Goal: Task Accomplishment & Management: Manage account settings

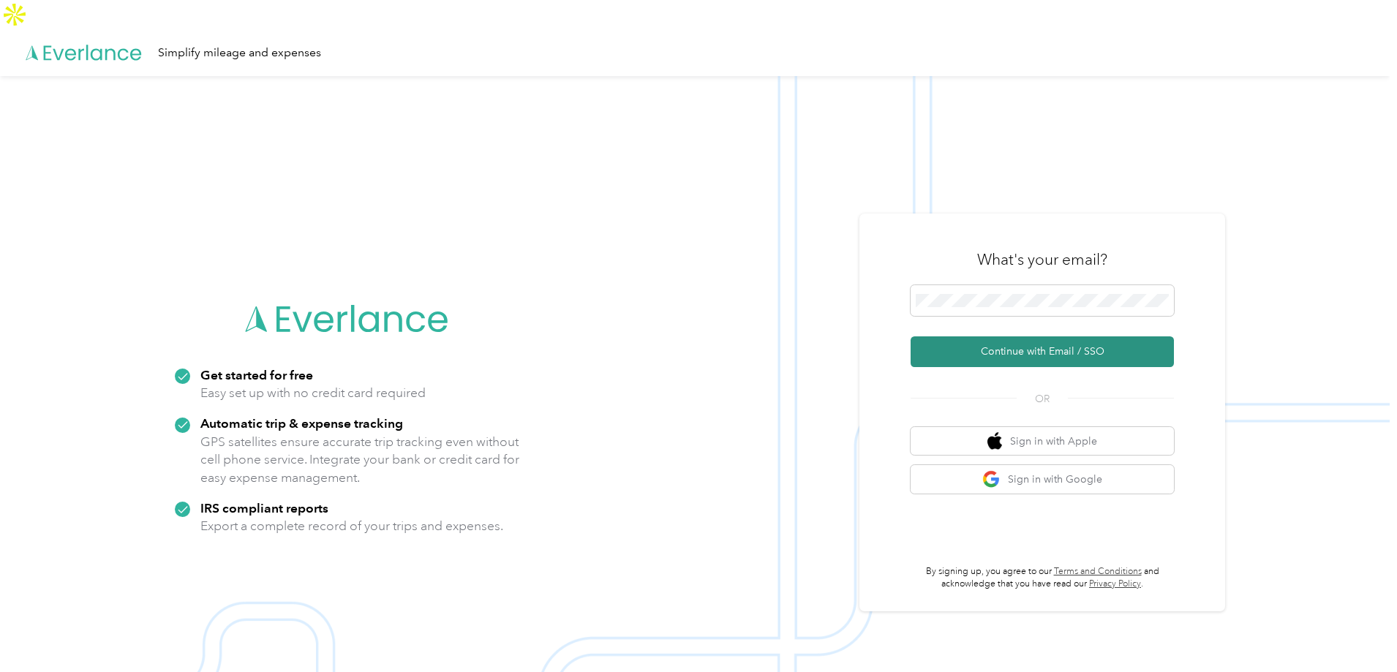
click at [1015, 336] on button "Continue with Email / SSO" at bounding box center [1042, 351] width 263 height 31
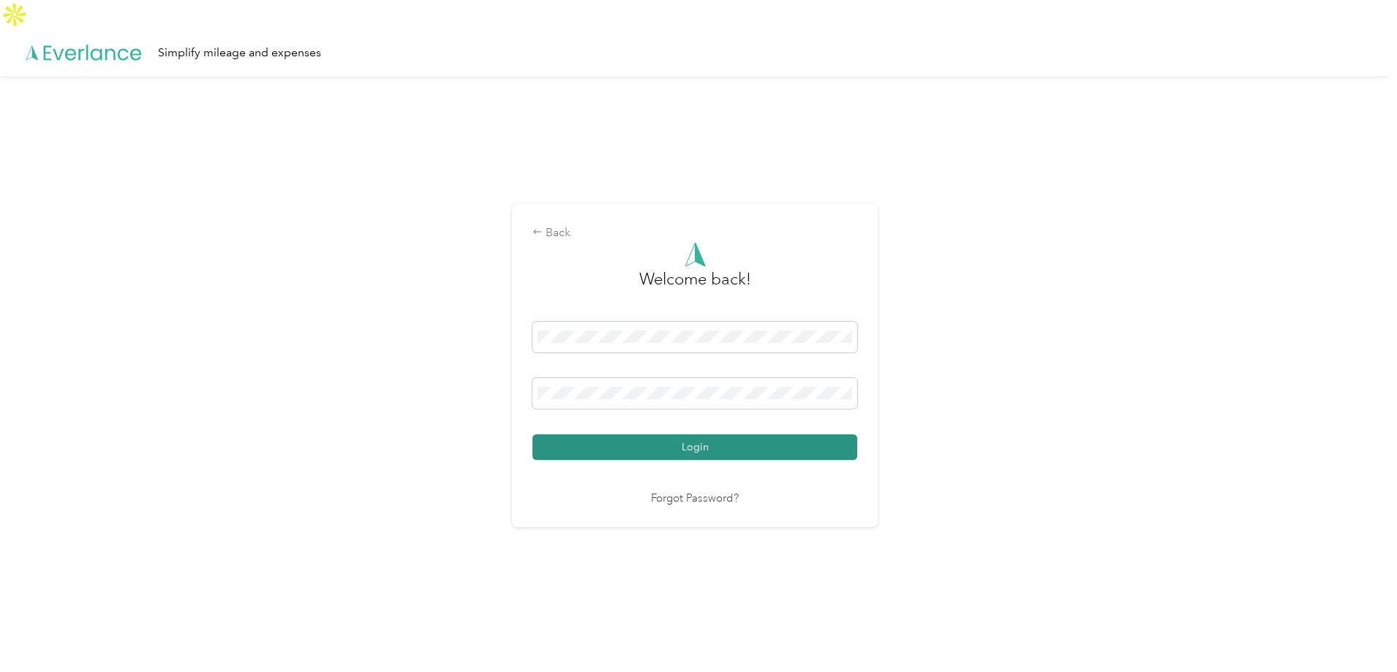
click at [700, 435] on button "Login" at bounding box center [695, 448] width 325 height 26
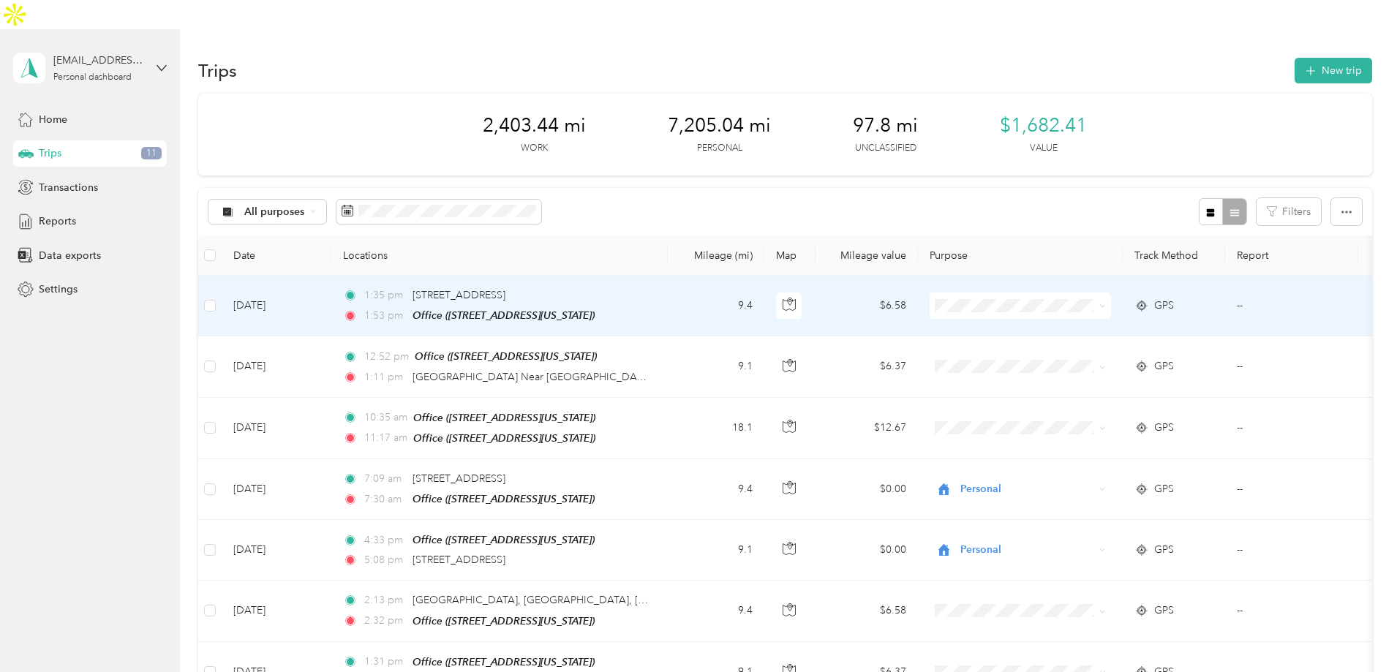
click at [331, 277] on td "[DATE]" at bounding box center [277, 306] width 110 height 61
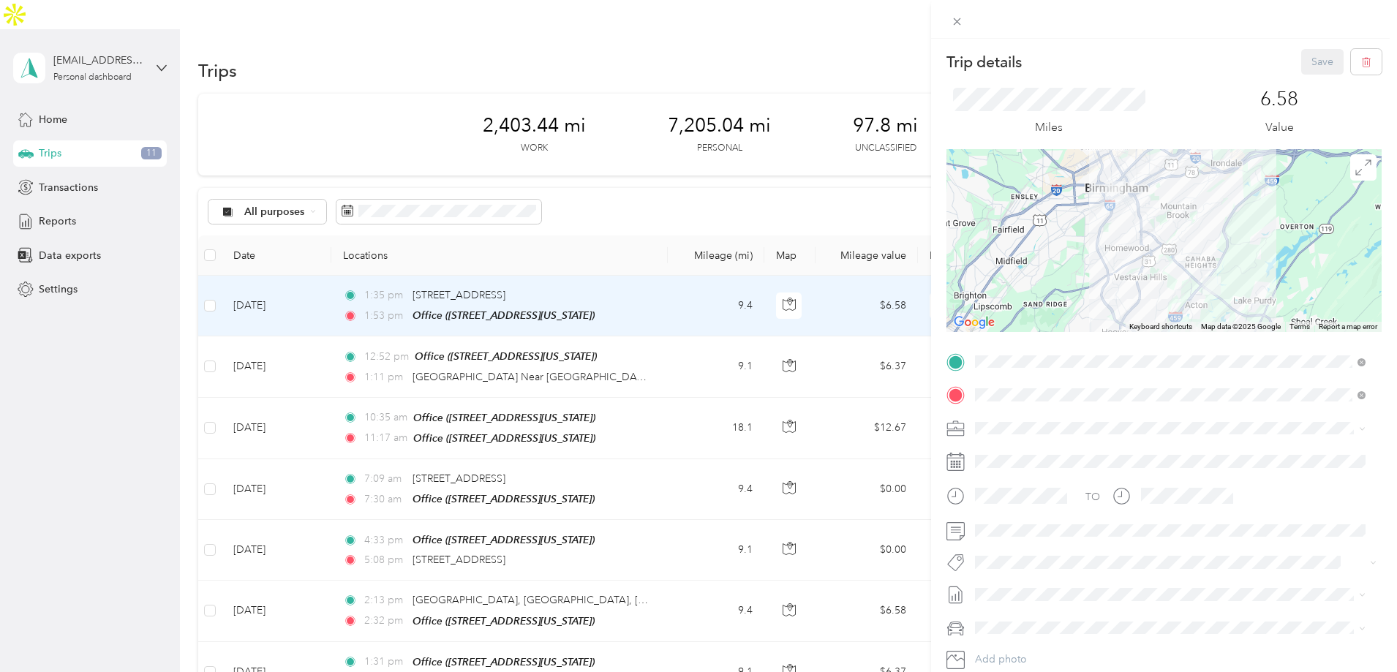
click at [1010, 472] on div "Personal" at bounding box center [1170, 479] width 380 height 15
click at [1301, 61] on button "Save" at bounding box center [1322, 62] width 42 height 26
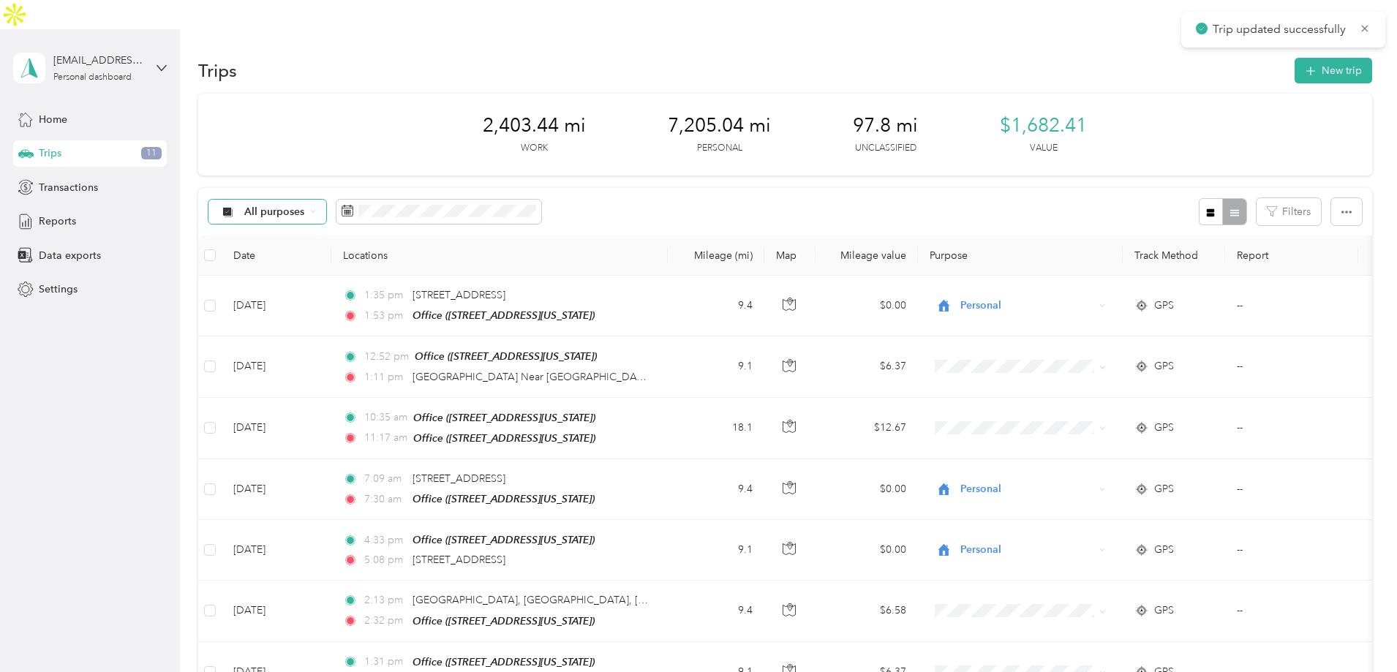
click at [305, 207] on span "All purposes" at bounding box center [274, 212] width 61 height 10
click at [361, 239] on li "Unclassified" at bounding box center [364, 235] width 117 height 26
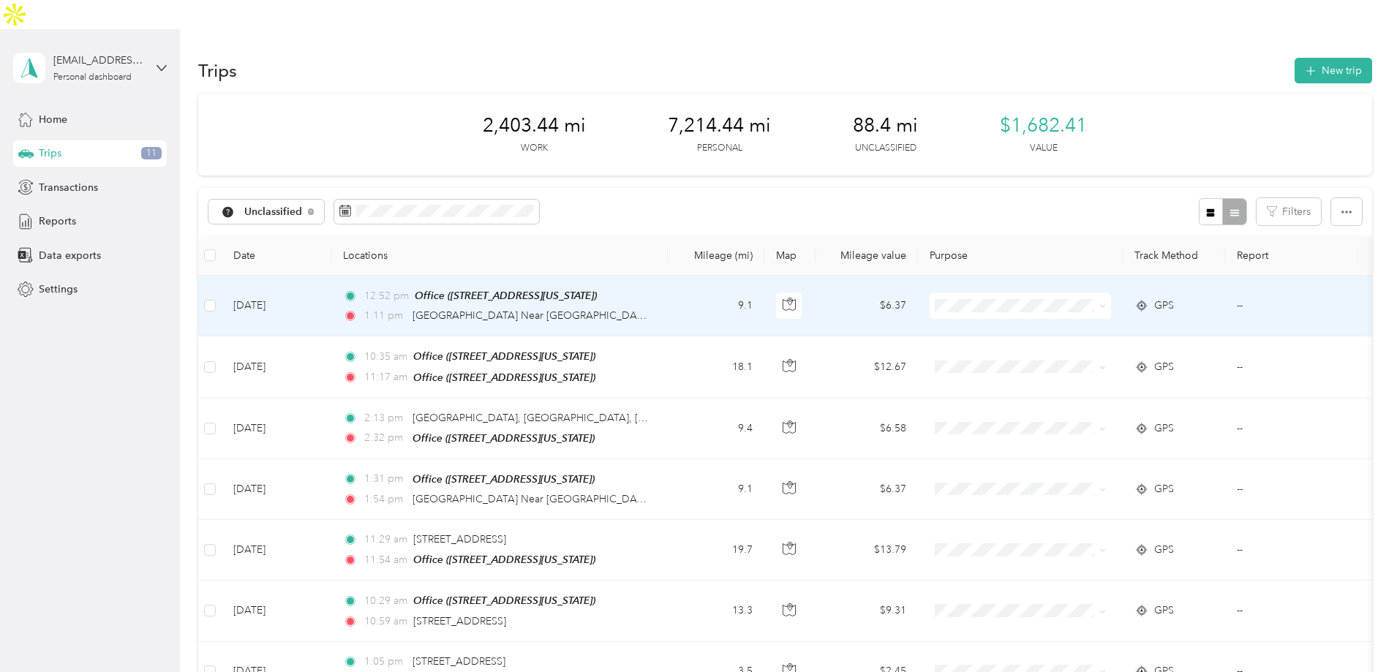
click at [331, 287] on td "[DATE]" at bounding box center [277, 306] width 110 height 61
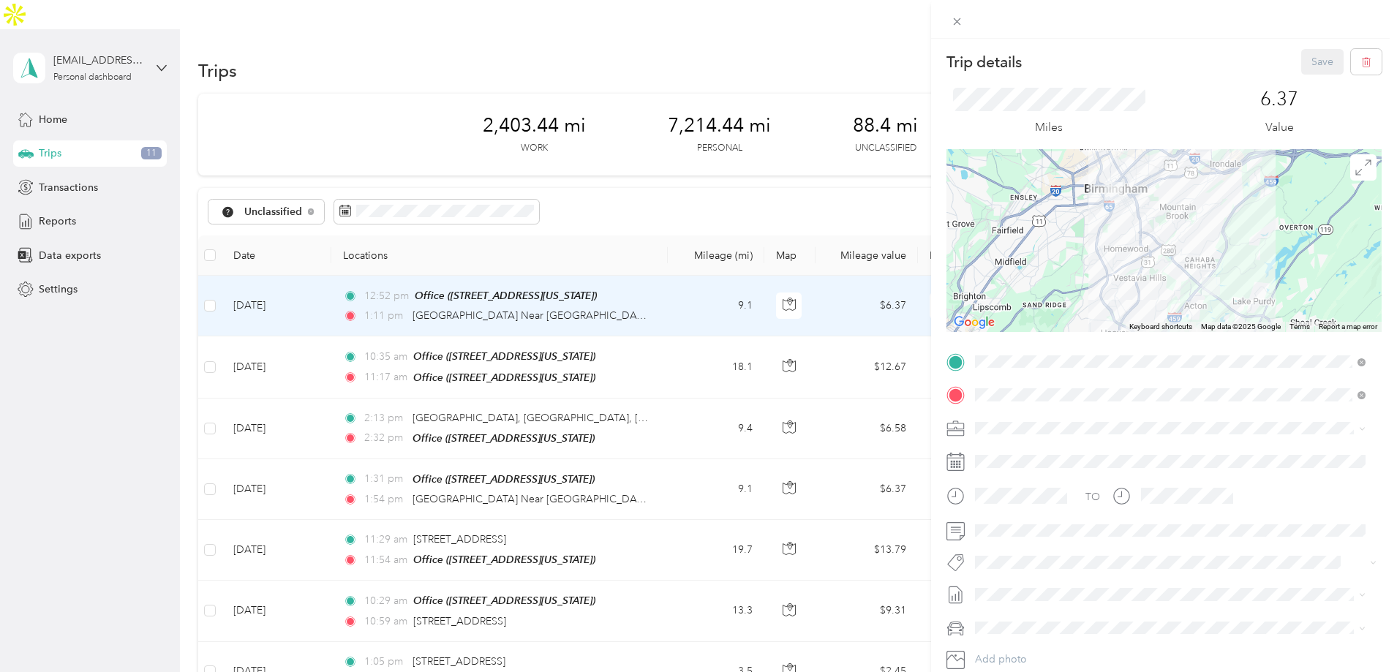
click at [999, 470] on li "Personal" at bounding box center [1170, 478] width 401 height 26
click at [1301, 62] on button "Save" at bounding box center [1322, 62] width 42 height 26
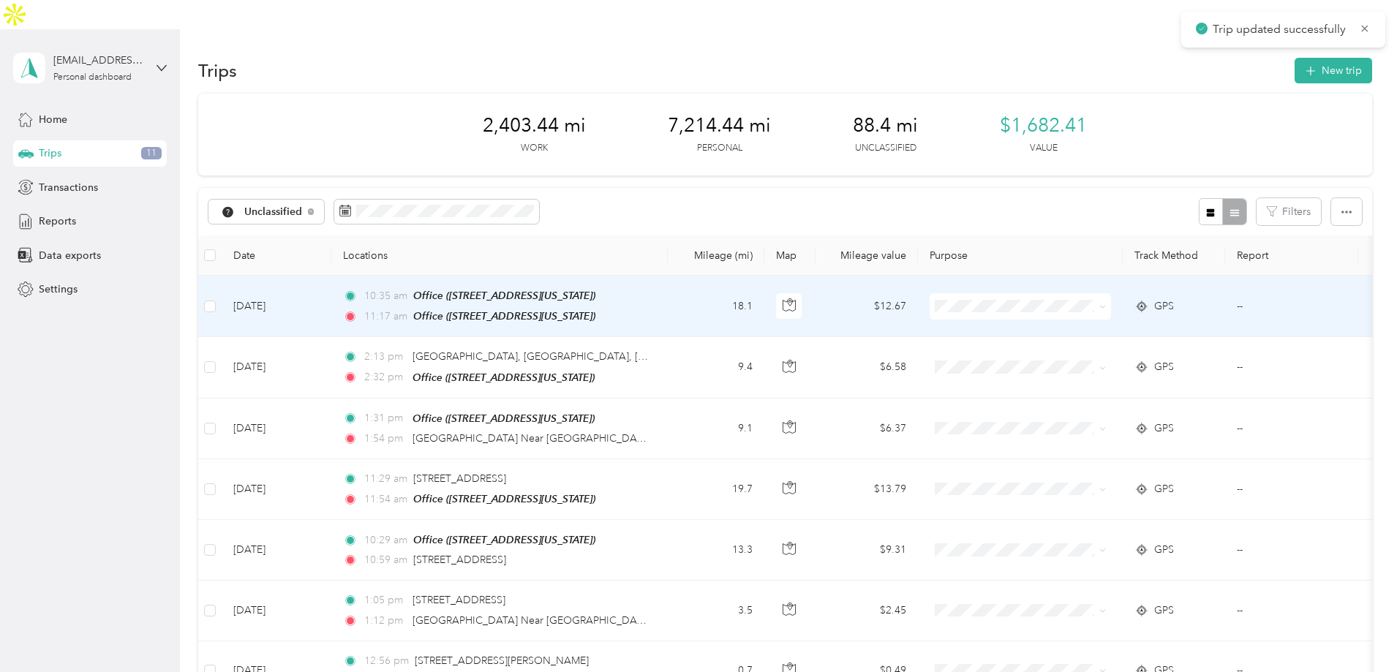
click at [331, 281] on td "[DATE]" at bounding box center [277, 306] width 110 height 61
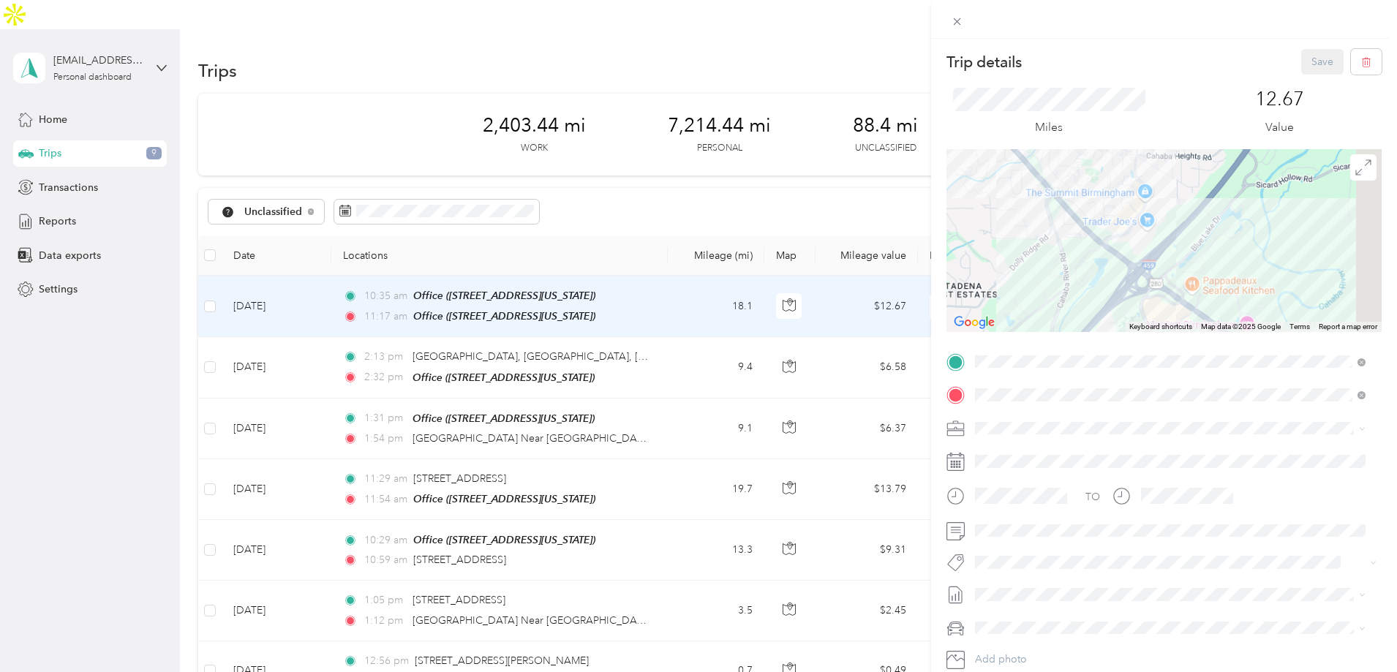
drag, startPoint x: 1235, startPoint y: 295, endPoint x: 1149, endPoint y: 183, distance: 141.3
click at [1152, 176] on div at bounding box center [1164, 240] width 435 height 183
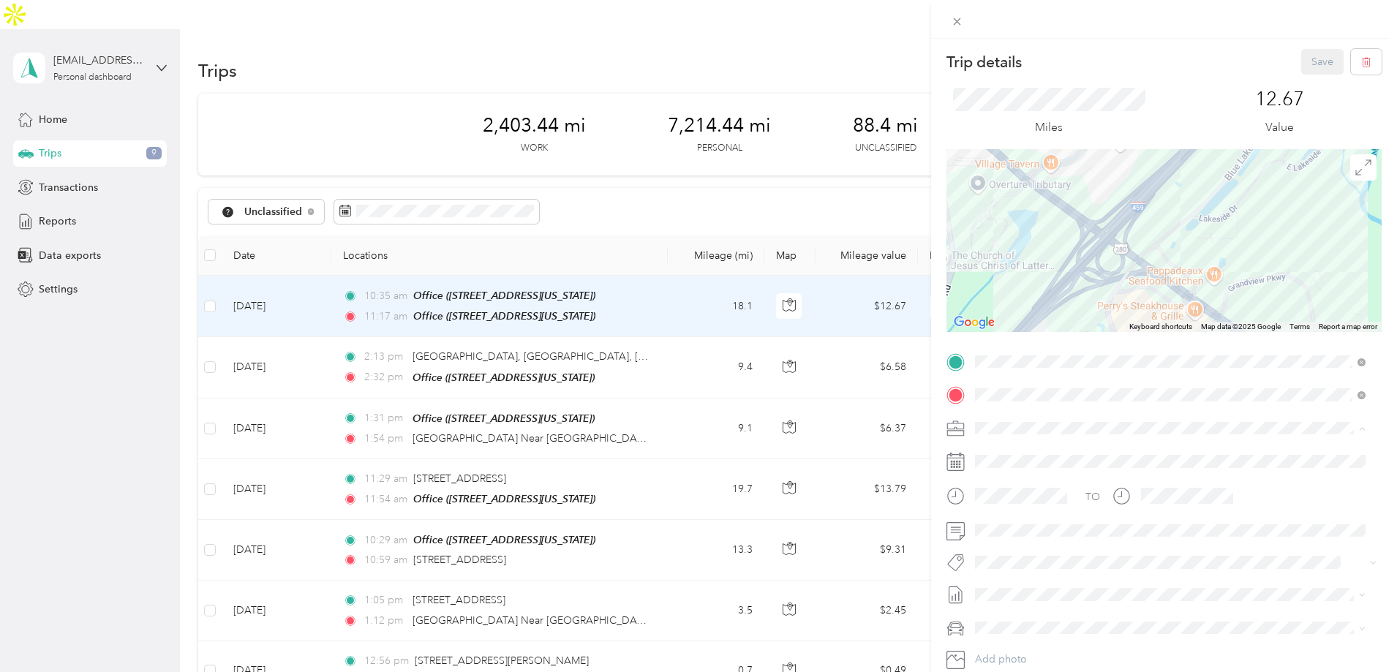
click at [1002, 455] on div "Evolv I.T." at bounding box center [1170, 453] width 380 height 15
click at [1313, 56] on button "Save" at bounding box center [1322, 62] width 42 height 26
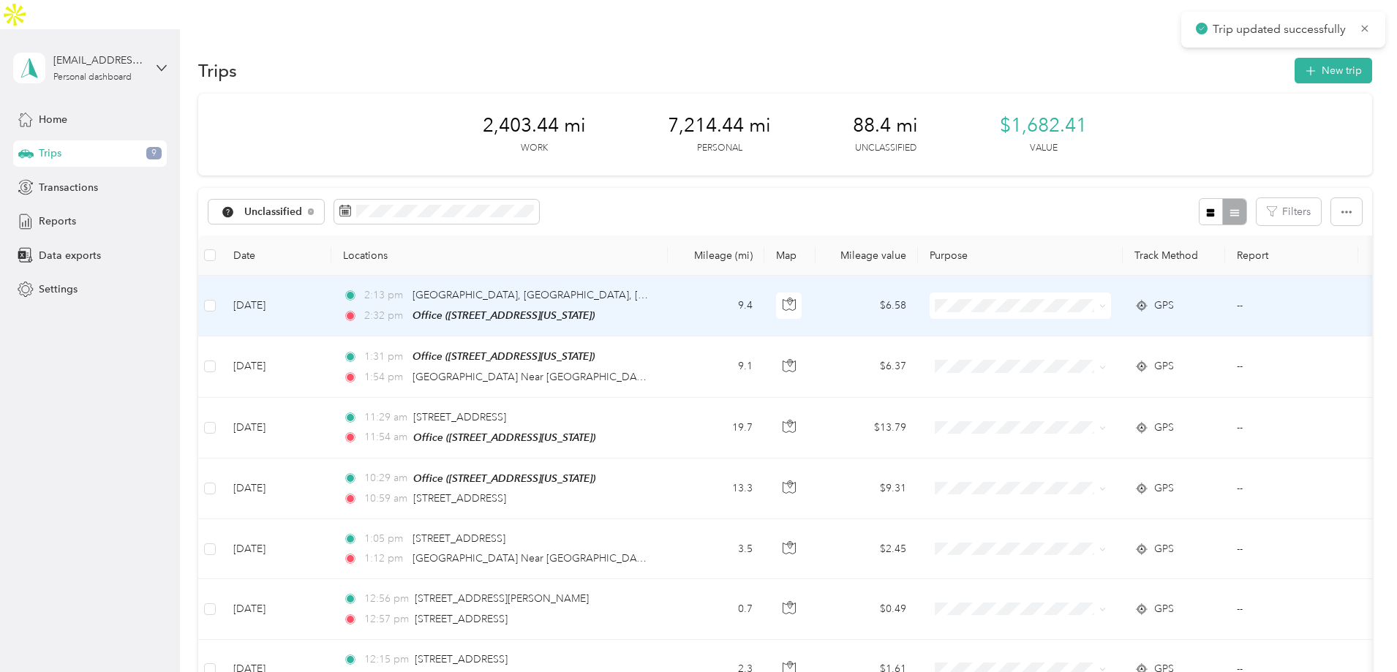
click at [331, 284] on td "[DATE]" at bounding box center [277, 306] width 110 height 61
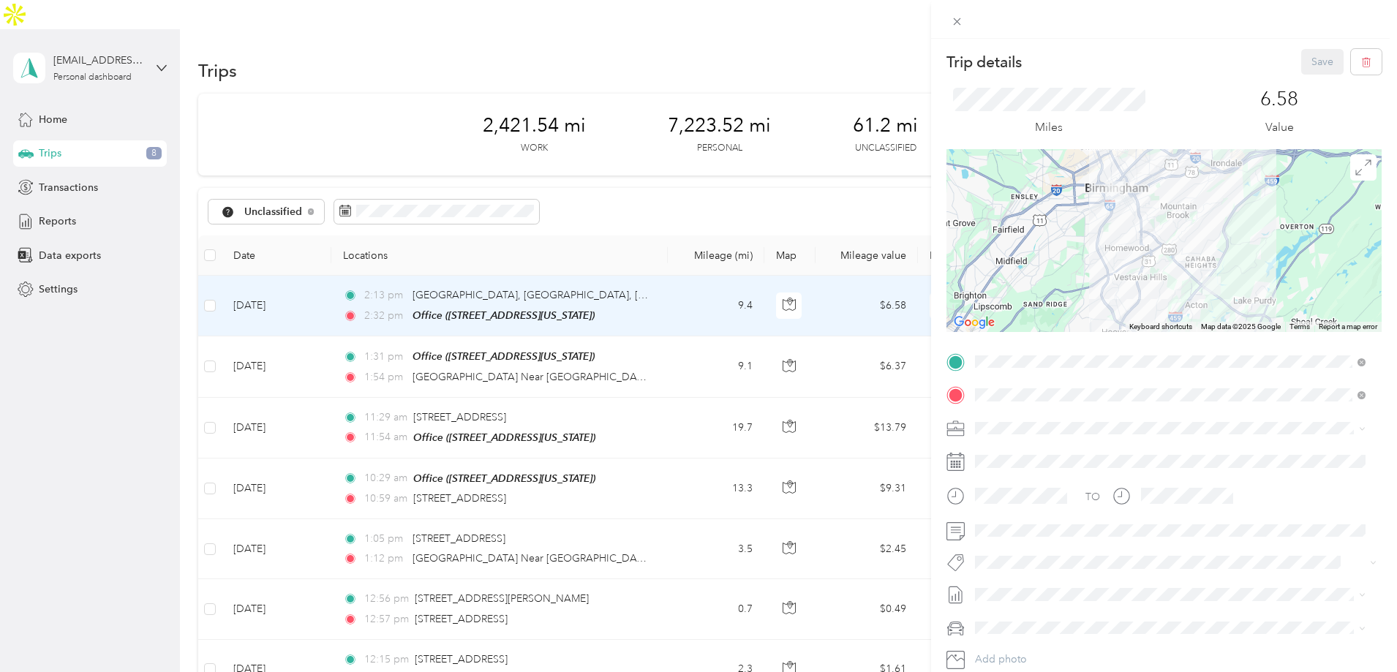
click at [369, 105] on div "Trip details Save This trip cannot be edited because it is either under review,…" at bounding box center [698, 336] width 1397 height 672
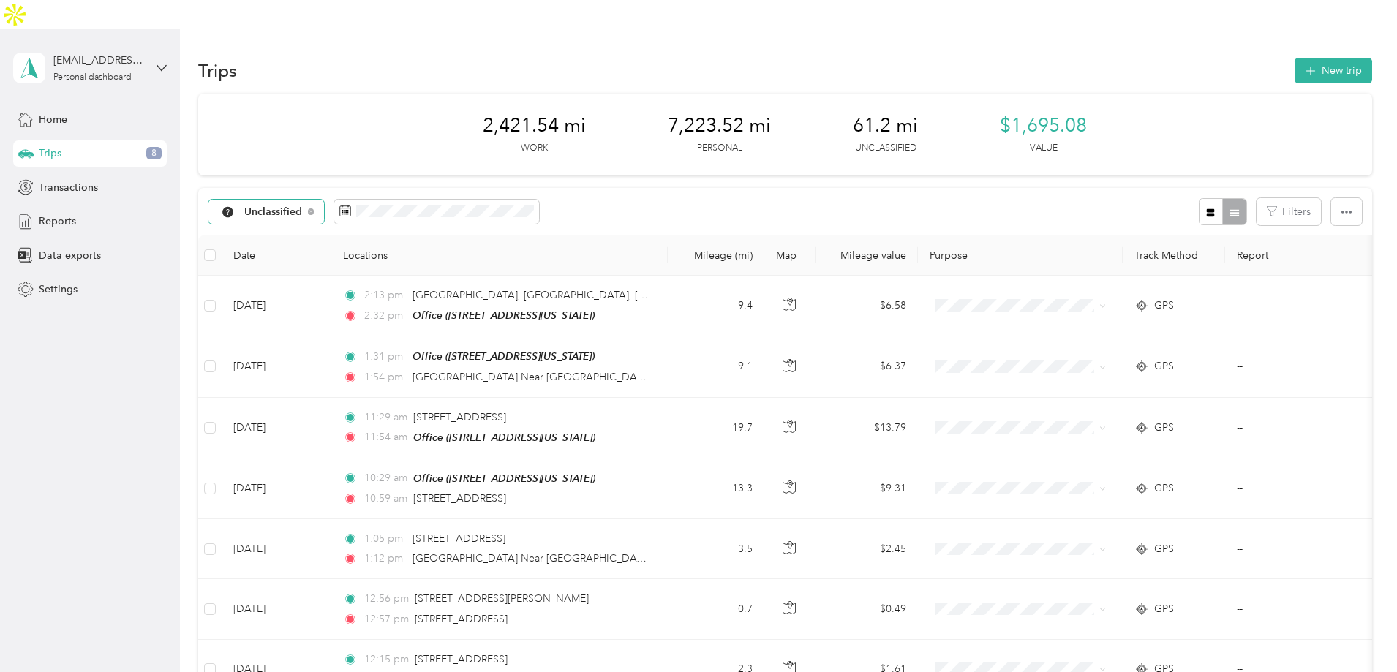
click at [325, 200] on div "Unclassified" at bounding box center [266, 212] width 116 height 25
click at [358, 210] on li "All purposes" at bounding box center [367, 207] width 122 height 26
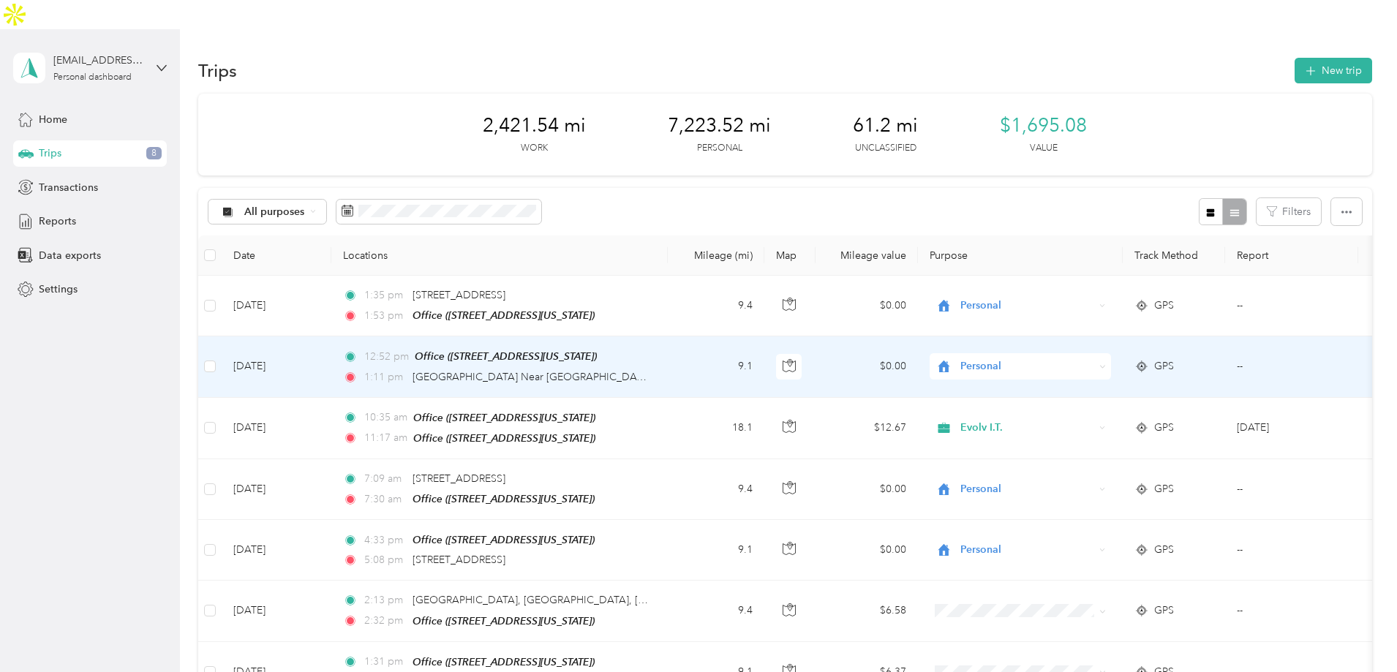
click at [331, 336] on td "[DATE]" at bounding box center [277, 366] width 110 height 61
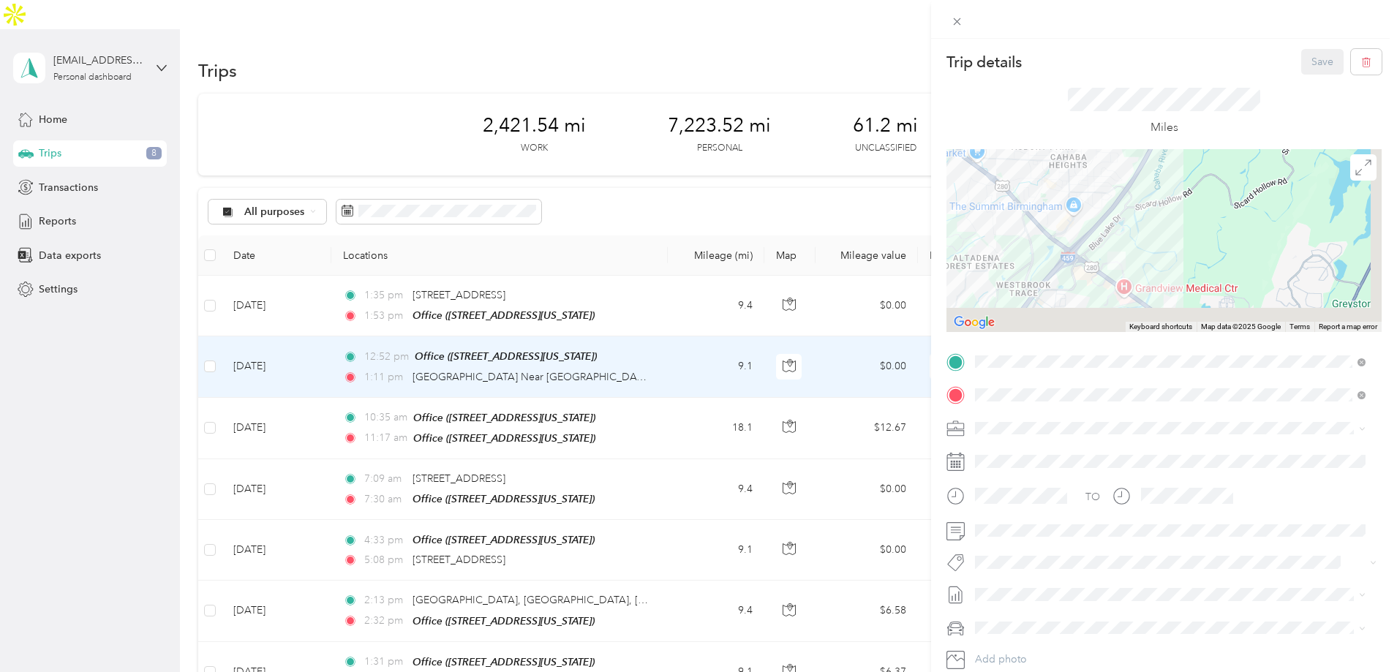
drag, startPoint x: 1140, startPoint y: 292, endPoint x: 1110, endPoint y: 171, distance: 124.4
click at [1111, 168] on div at bounding box center [1164, 240] width 435 height 183
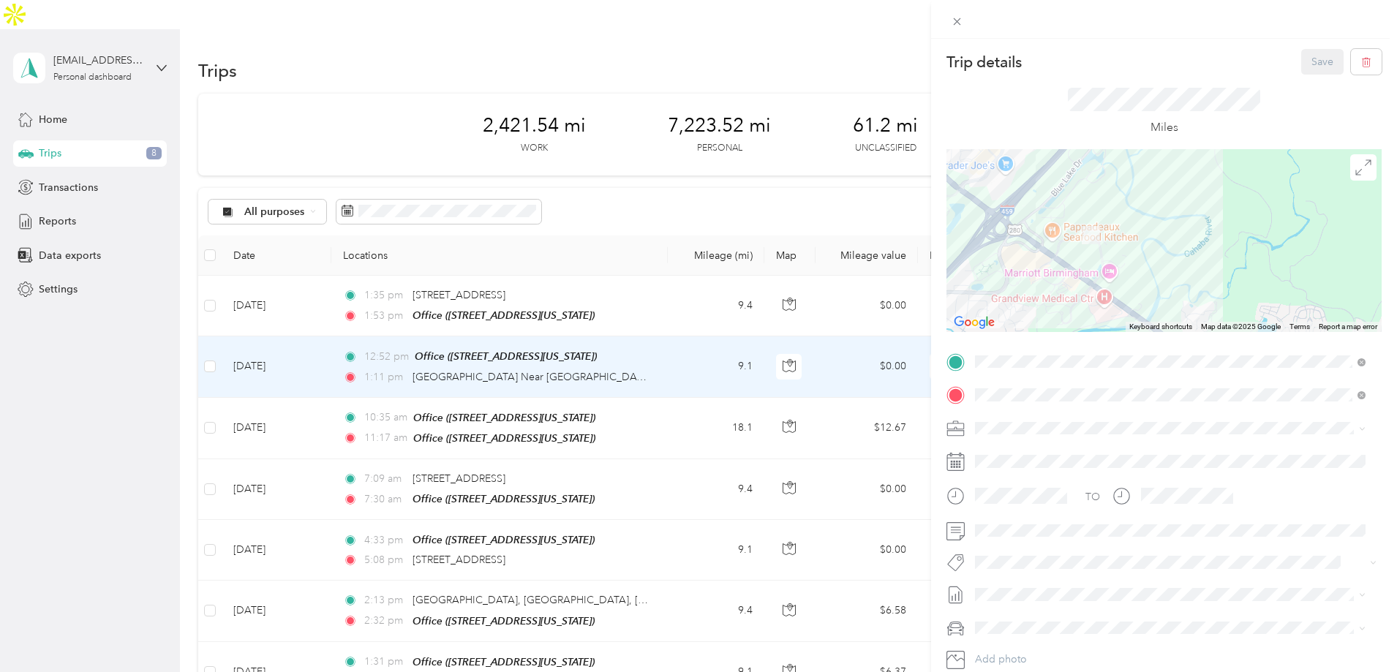
click at [361, 399] on div "Trip details Save This trip cannot be edited because it is either under review,…" at bounding box center [698, 336] width 1397 height 672
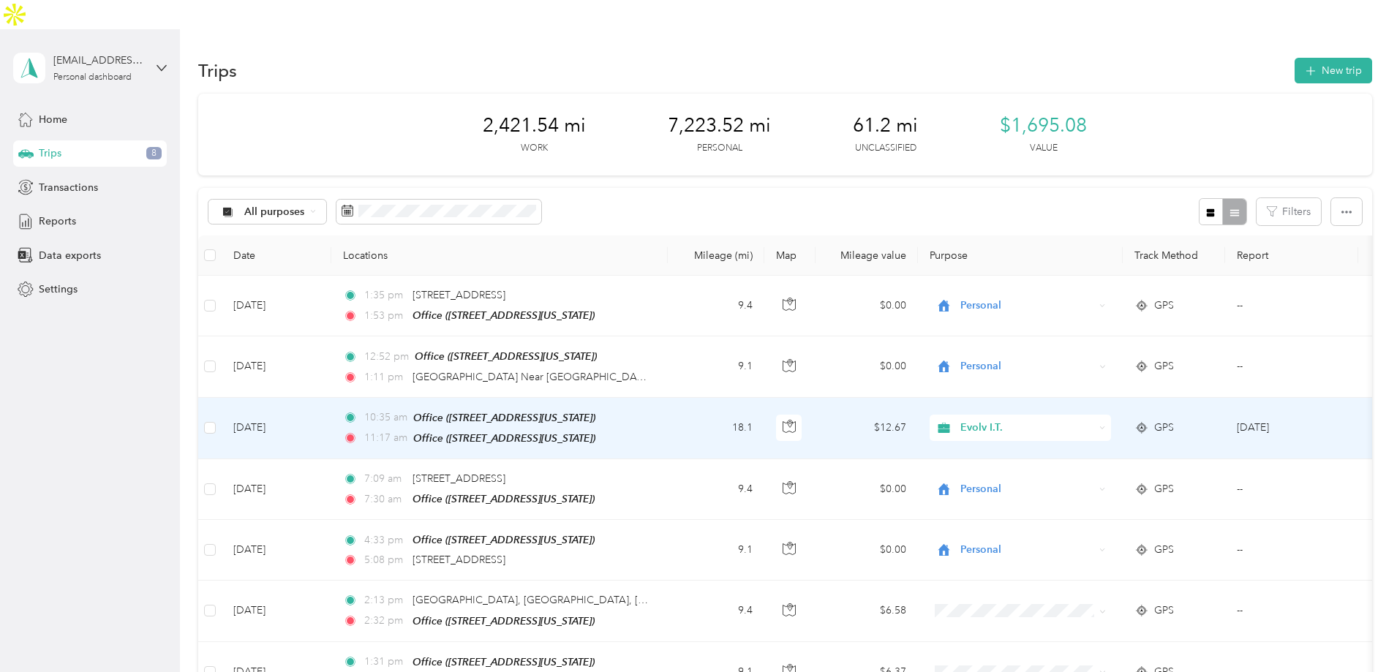
click at [331, 404] on td "[DATE]" at bounding box center [277, 428] width 110 height 61
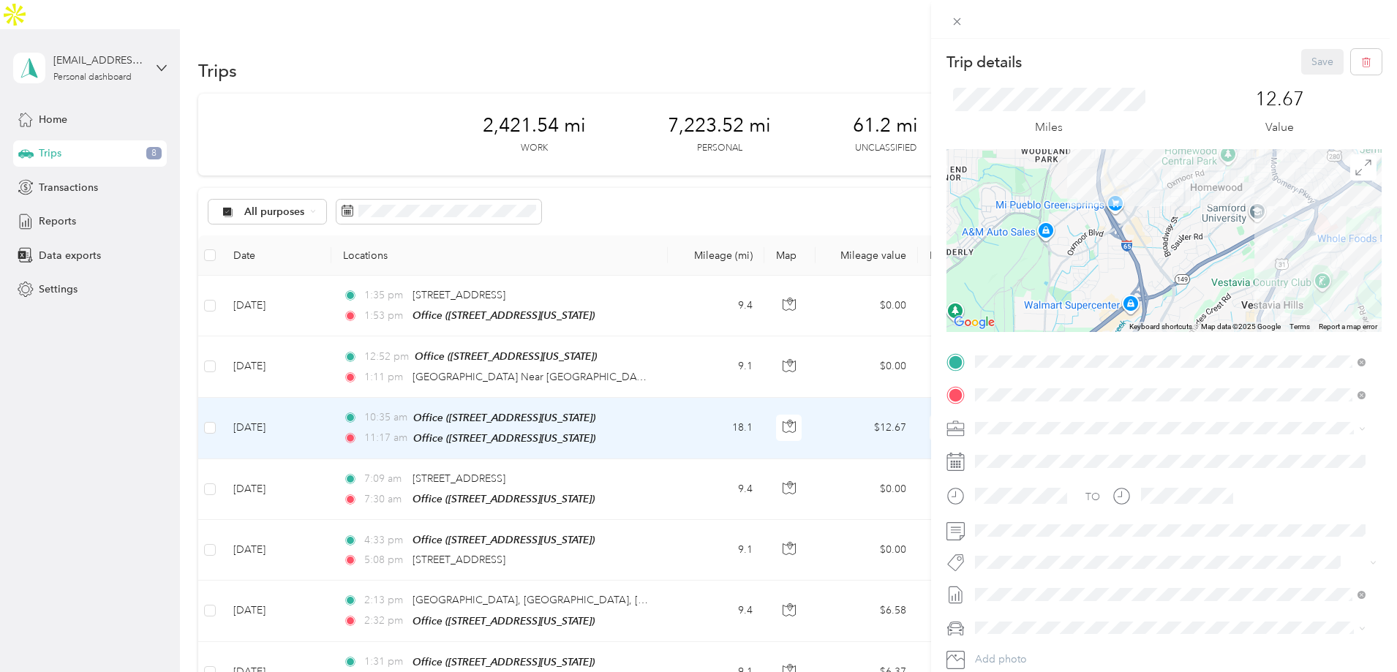
drag, startPoint x: 1159, startPoint y: 195, endPoint x: 1022, endPoint y: 249, distance: 147.1
click at [1022, 249] on div at bounding box center [1164, 240] width 435 height 183
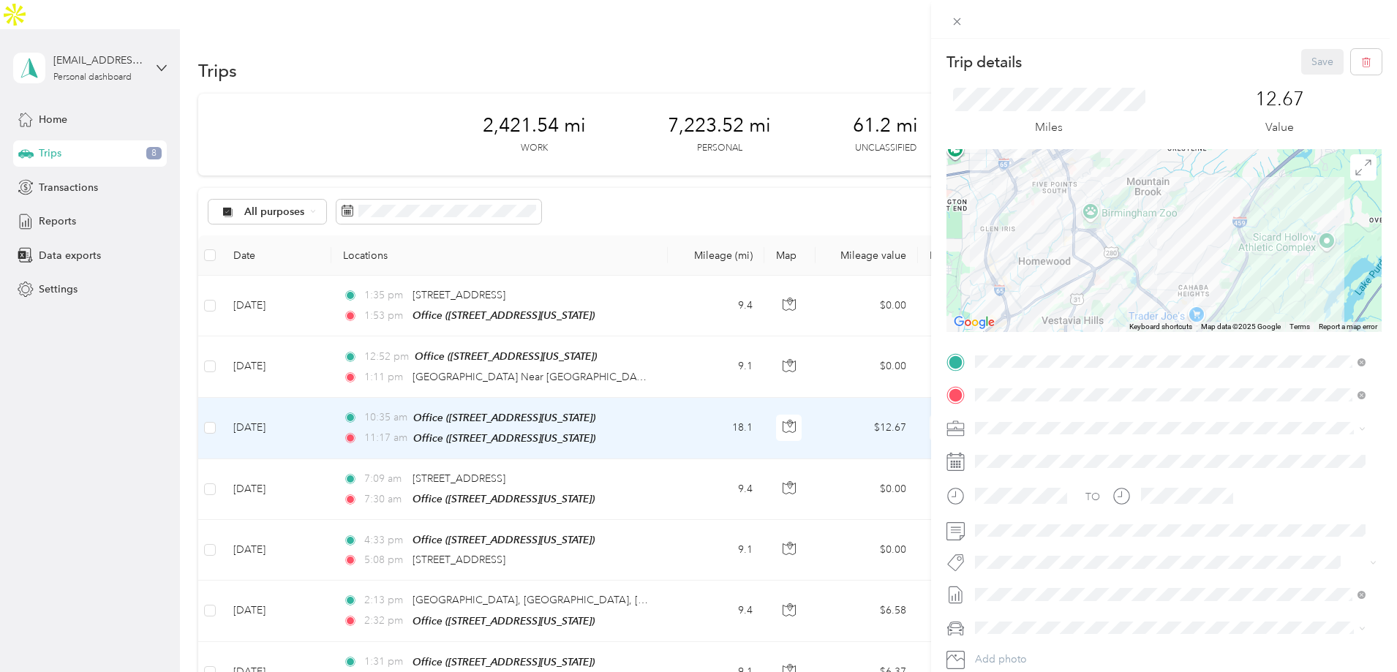
drag, startPoint x: 1050, startPoint y: 218, endPoint x: 1061, endPoint y: 282, distance: 65.3
click at [1061, 285] on div at bounding box center [1164, 240] width 435 height 183
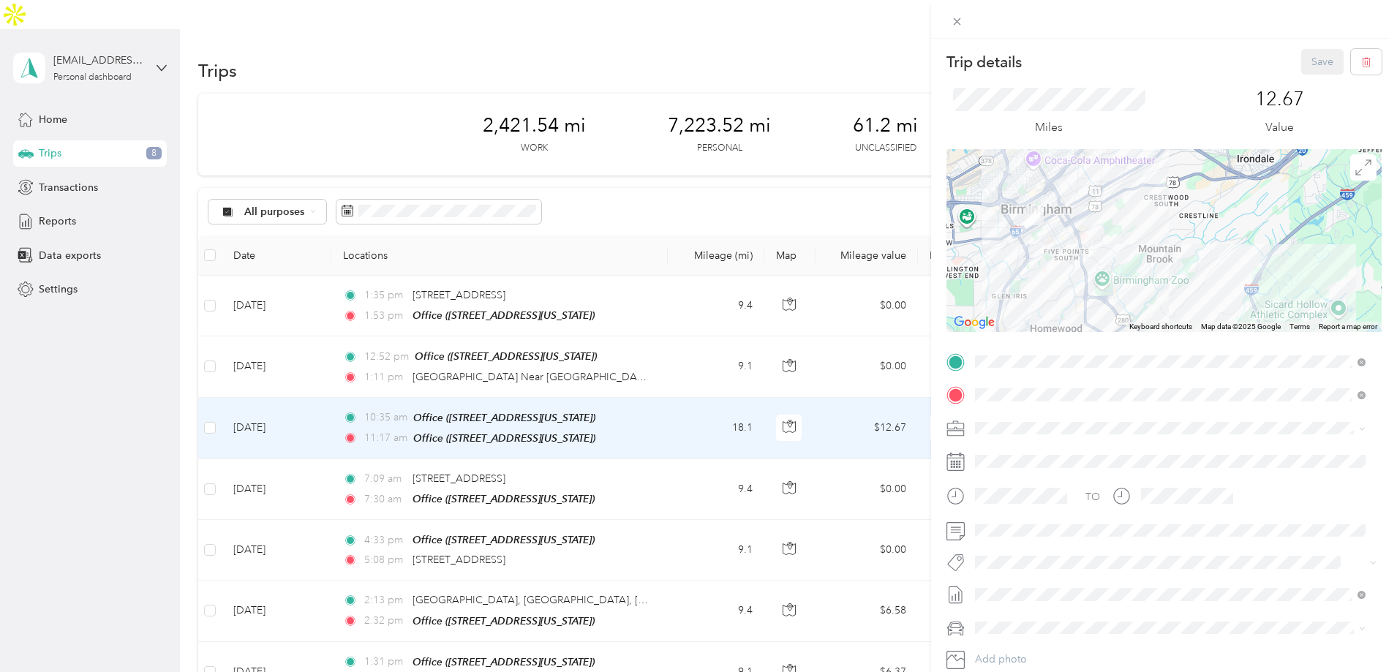
click at [249, 421] on div "Trip details Save This trip cannot be edited because it is either under review,…" at bounding box center [698, 336] width 1397 height 672
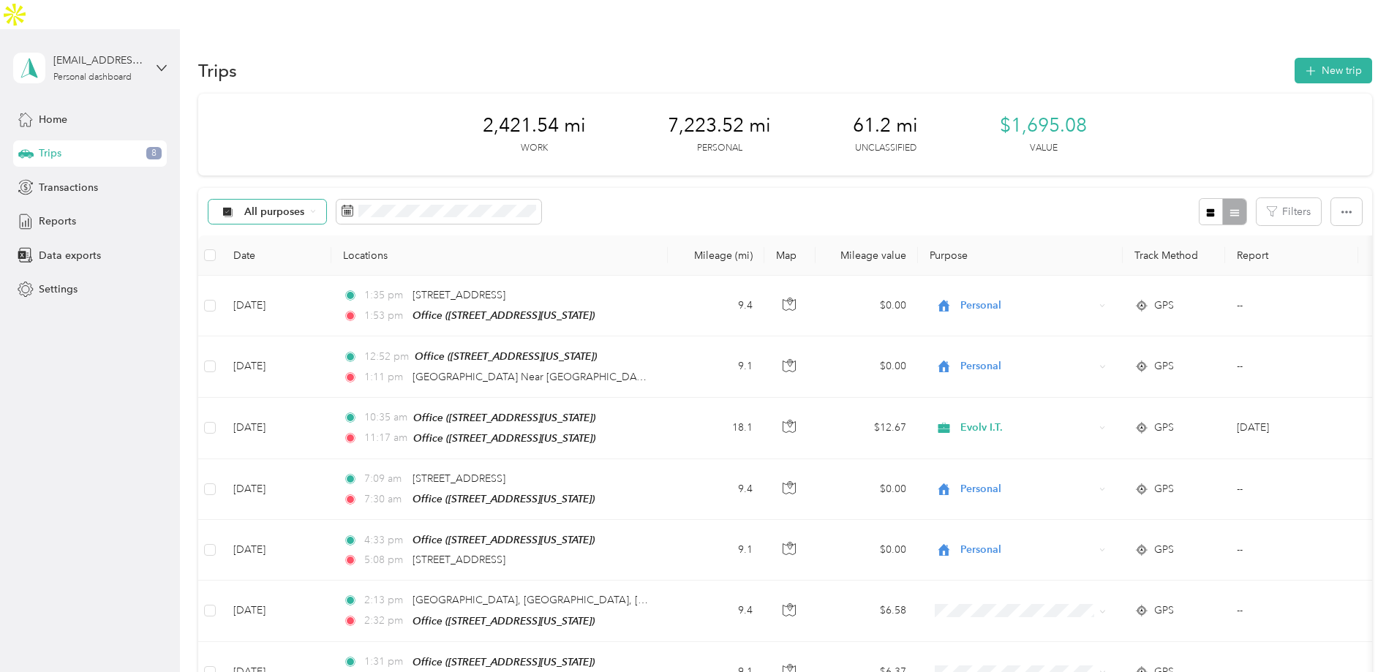
click at [305, 207] on span "All purposes" at bounding box center [274, 212] width 61 height 10
click at [375, 230] on span "Unclassified" at bounding box center [377, 234] width 71 height 15
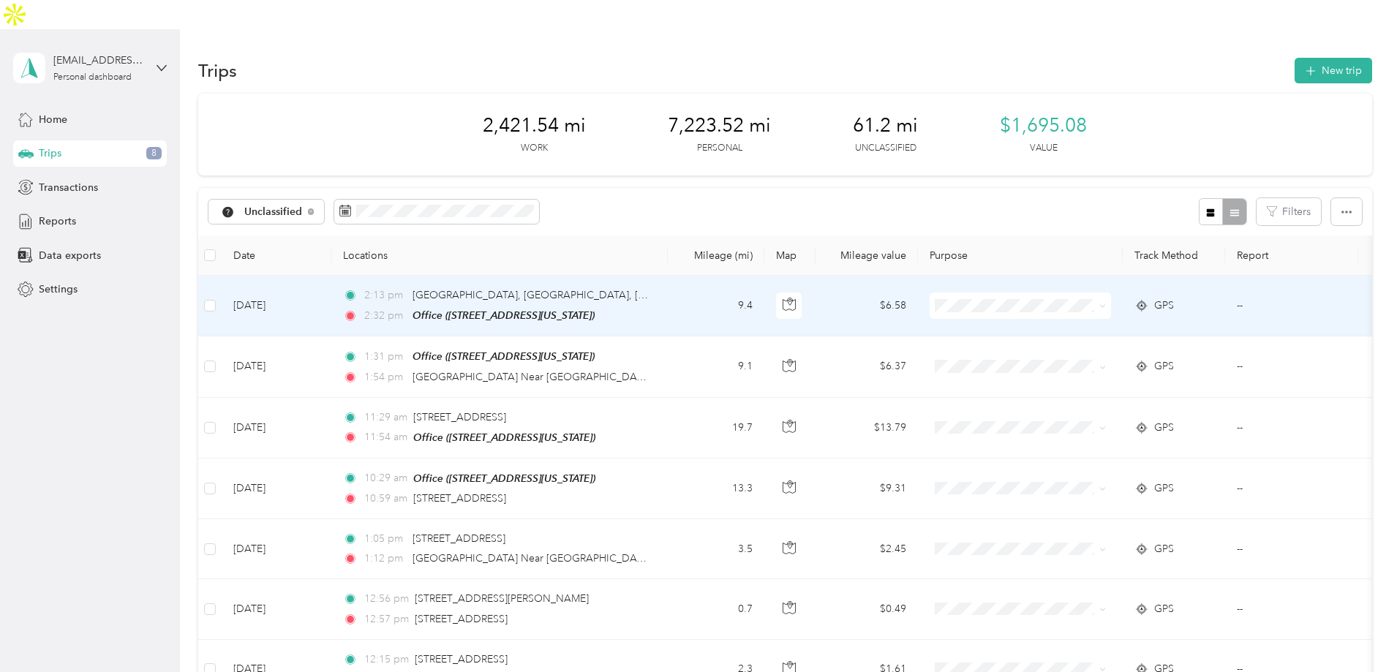
click at [331, 276] on td "[DATE]" at bounding box center [277, 306] width 110 height 61
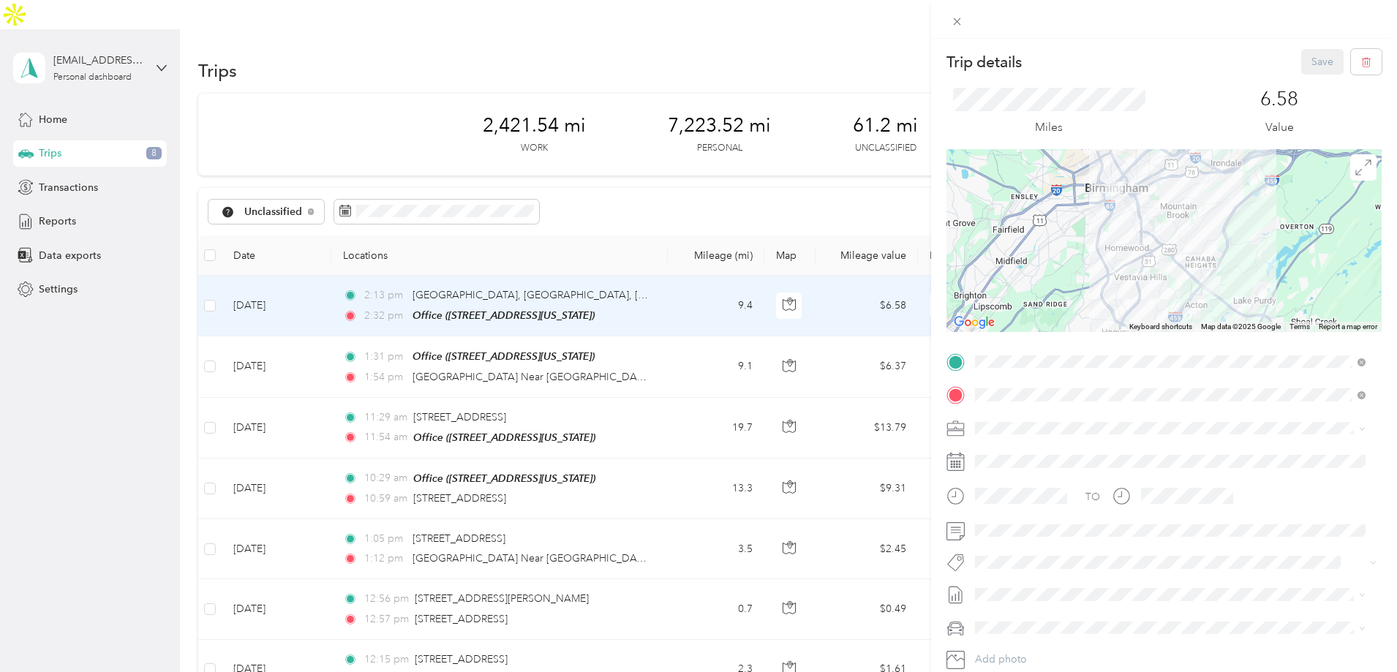
click at [358, 335] on div "Trip details Save This trip cannot be edited because it is either under review,…" at bounding box center [698, 336] width 1397 height 672
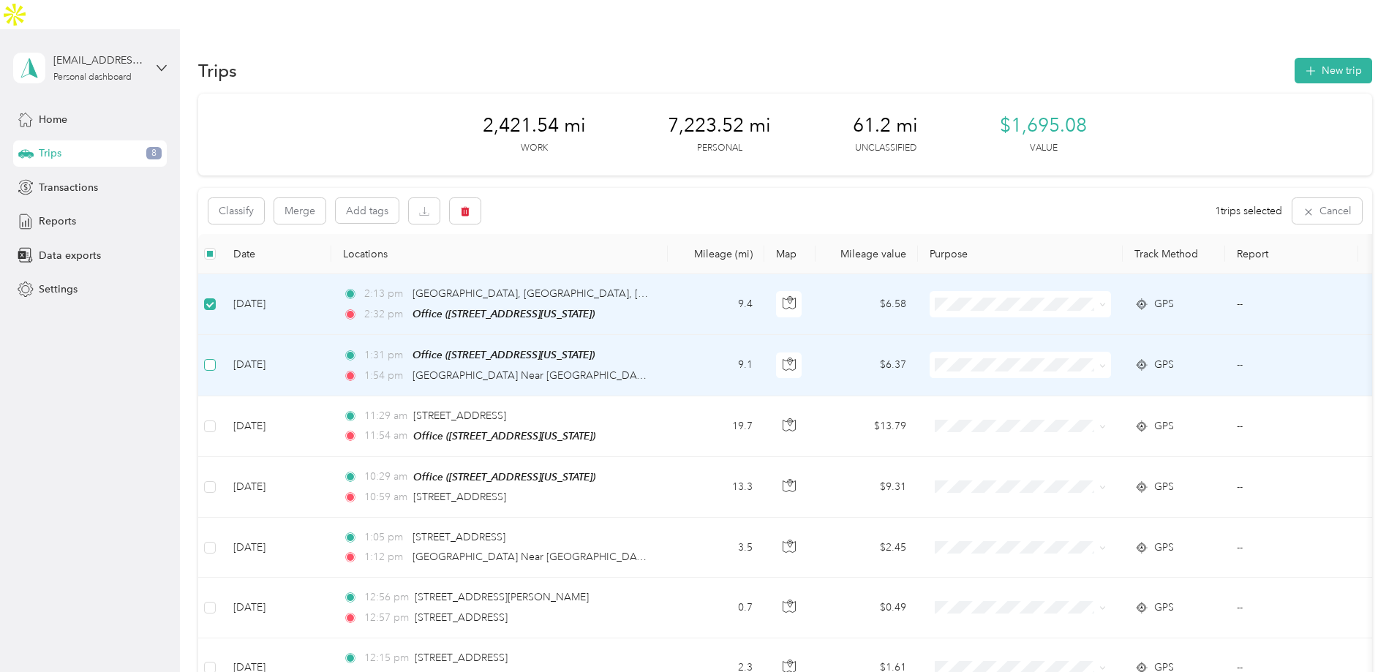
click at [216, 357] on label at bounding box center [210, 365] width 12 height 16
click at [264, 198] on button "Classify" at bounding box center [236, 211] width 56 height 26
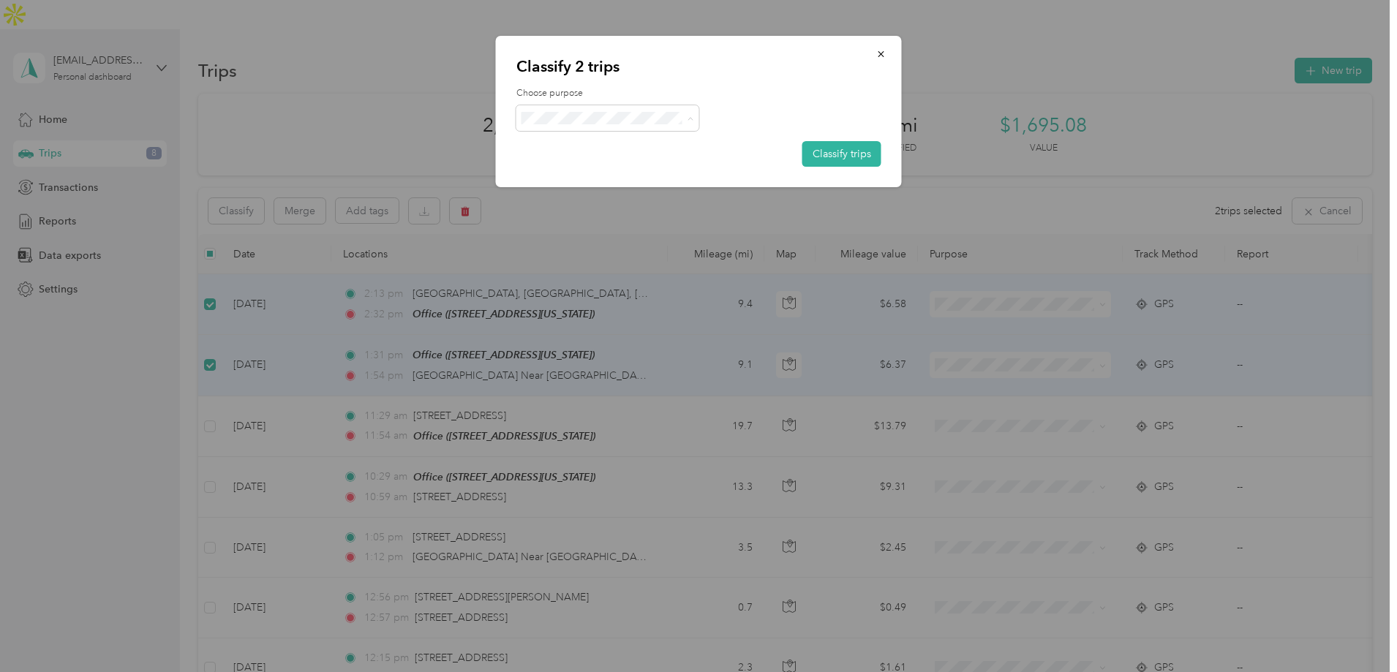
click at [545, 169] on span "Personal" at bounding box center [608, 170] width 162 height 15
click at [866, 157] on button "Classify trips" at bounding box center [841, 154] width 79 height 26
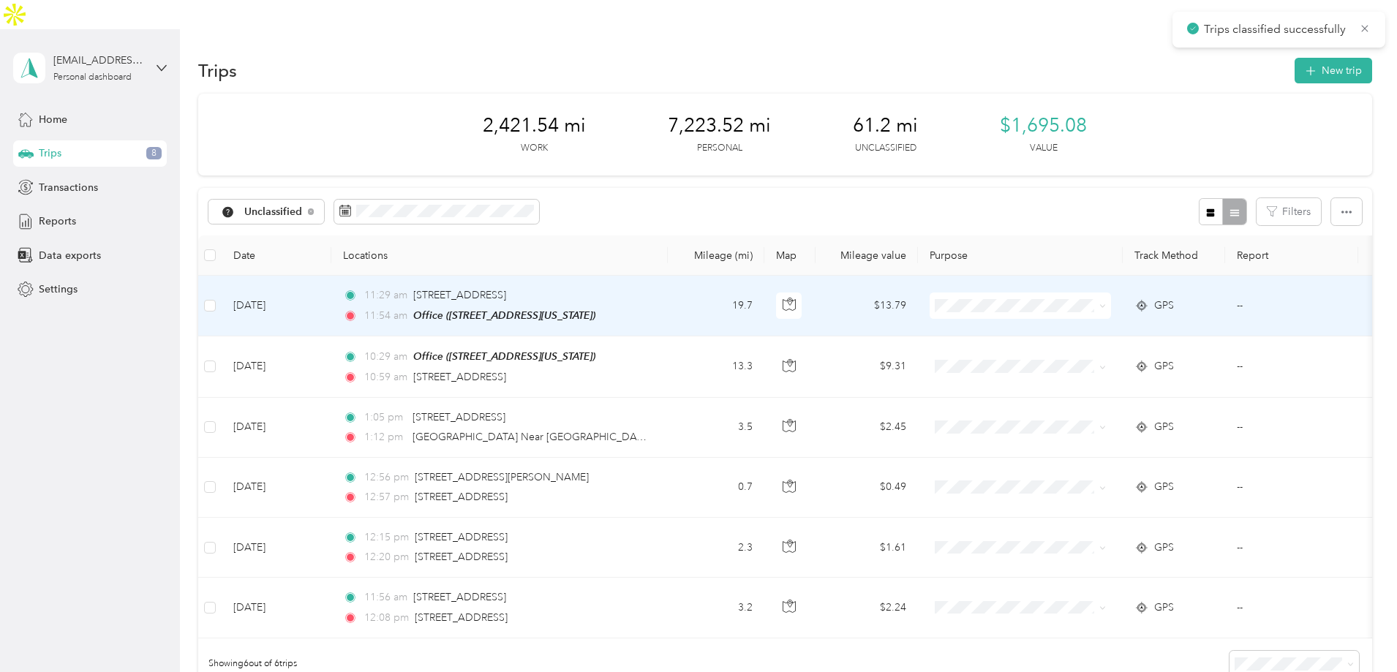
click at [331, 276] on td "[DATE]" at bounding box center [277, 306] width 110 height 61
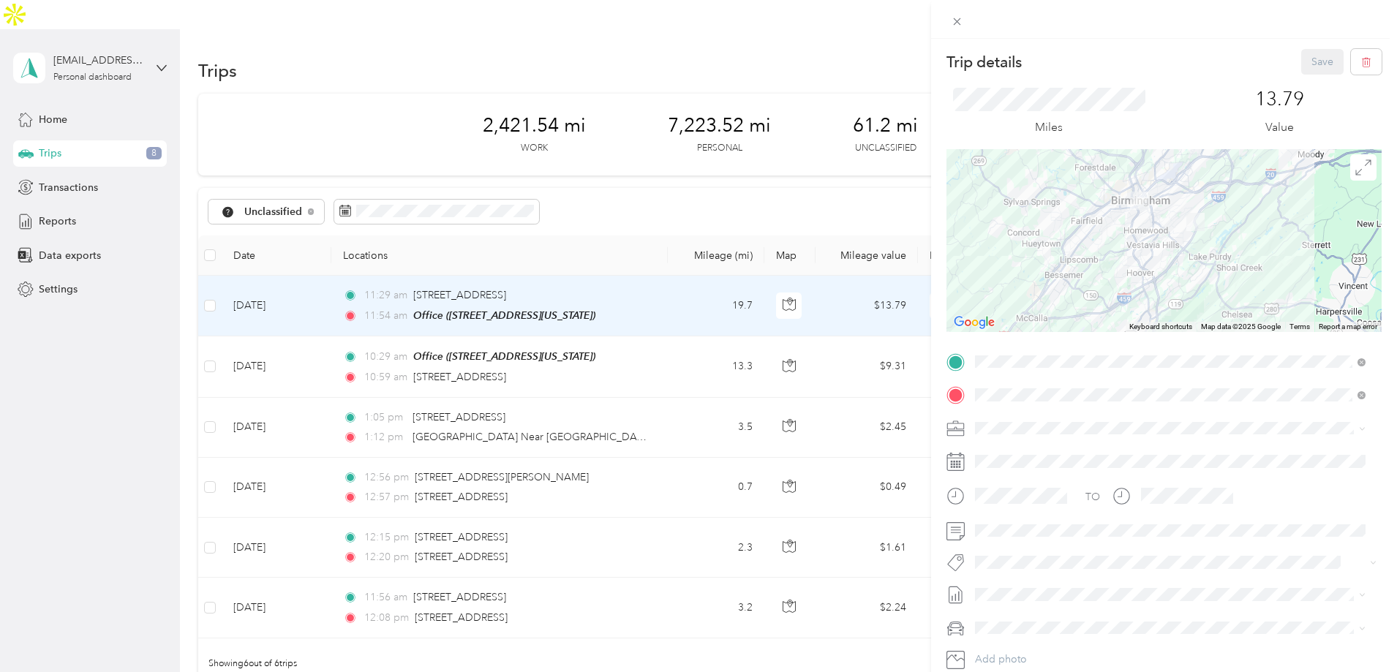
click at [996, 438] on span at bounding box center [1176, 428] width 412 height 23
click at [994, 451] on span "Evolv I.T." at bounding box center [1000, 453] width 41 height 12
click at [989, 522] on span at bounding box center [1176, 530] width 412 height 23
click at [1304, 61] on button "Save" at bounding box center [1322, 62] width 42 height 26
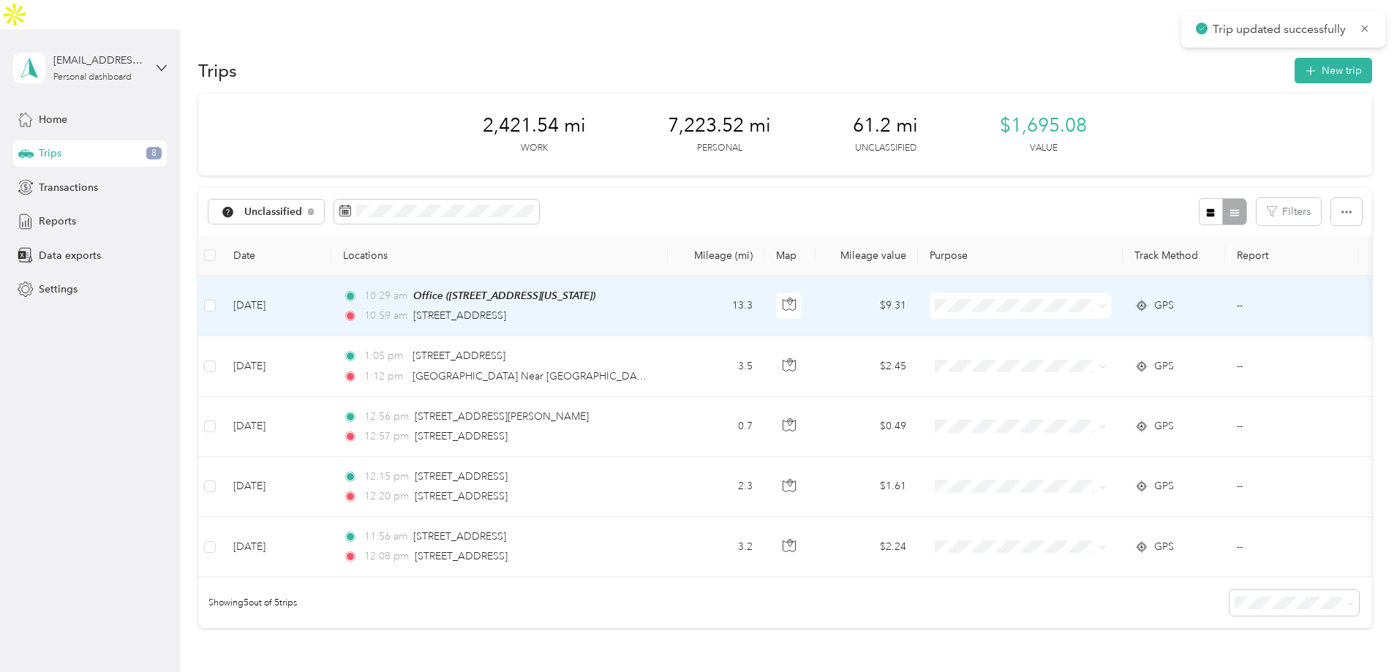
click at [331, 276] on td "[DATE]" at bounding box center [277, 306] width 110 height 61
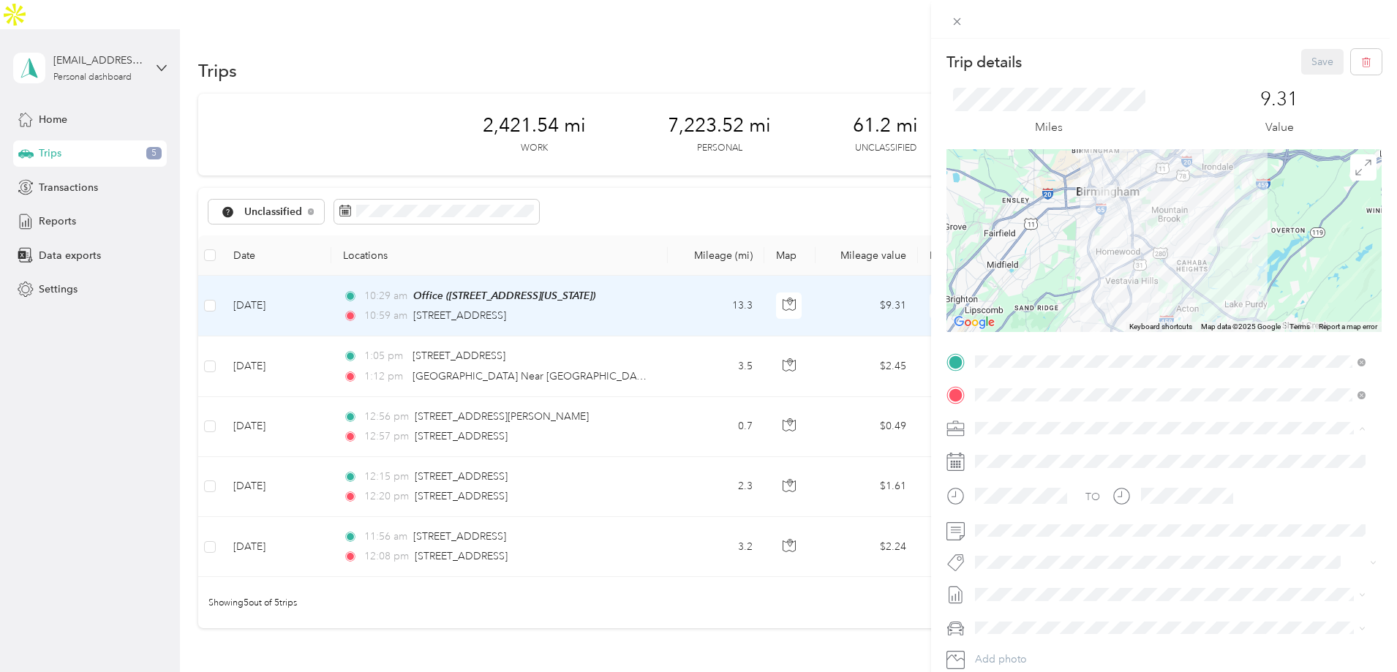
click at [994, 454] on span "Evolv I.T." at bounding box center [1000, 454] width 41 height 12
click at [988, 537] on span at bounding box center [1176, 530] width 412 height 23
click at [1302, 56] on button "Save" at bounding box center [1322, 62] width 42 height 26
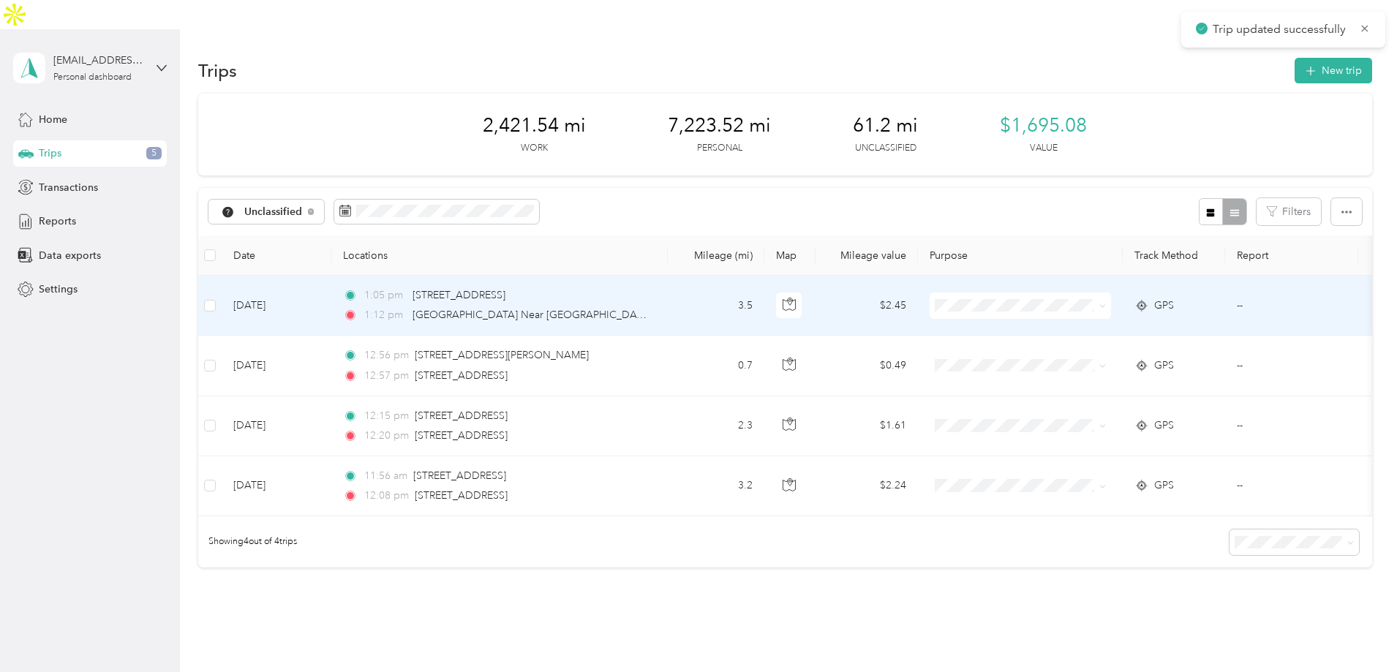
click at [331, 284] on td "[DATE]" at bounding box center [277, 306] width 110 height 60
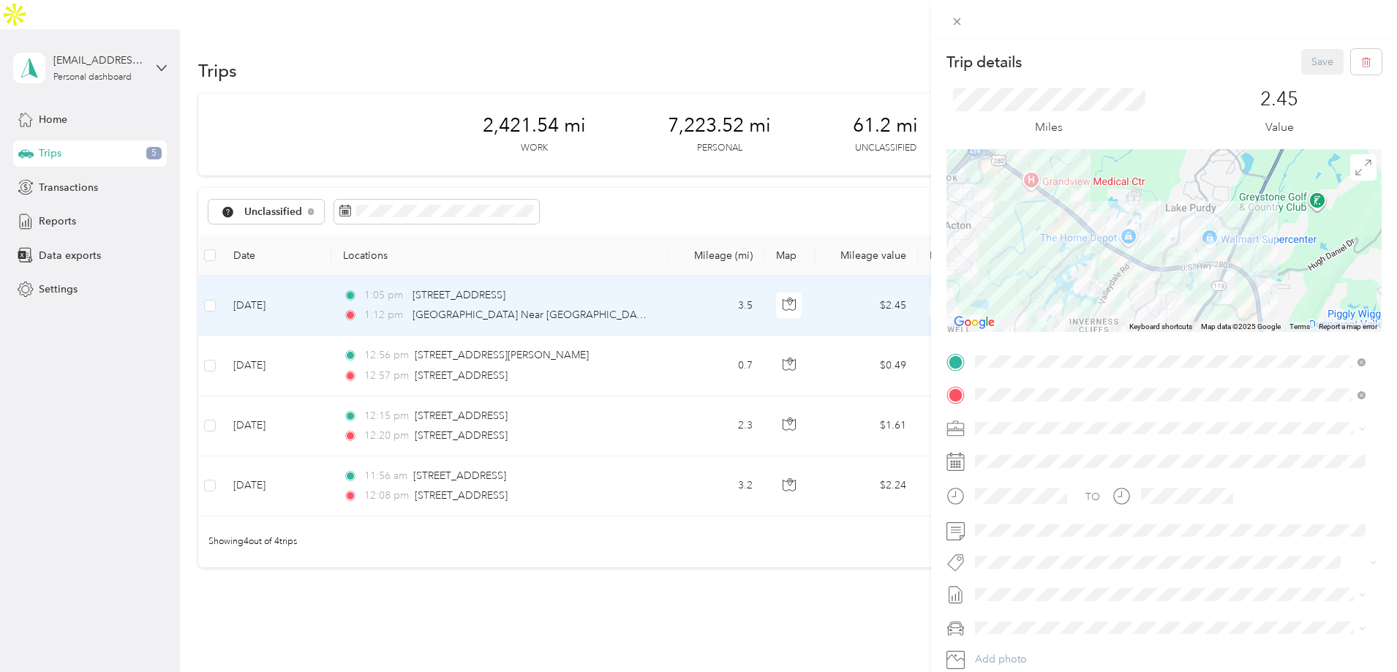
drag, startPoint x: 1141, startPoint y: 238, endPoint x: 1096, endPoint y: 222, distance: 48.1
click at [1096, 222] on div at bounding box center [1164, 240] width 435 height 183
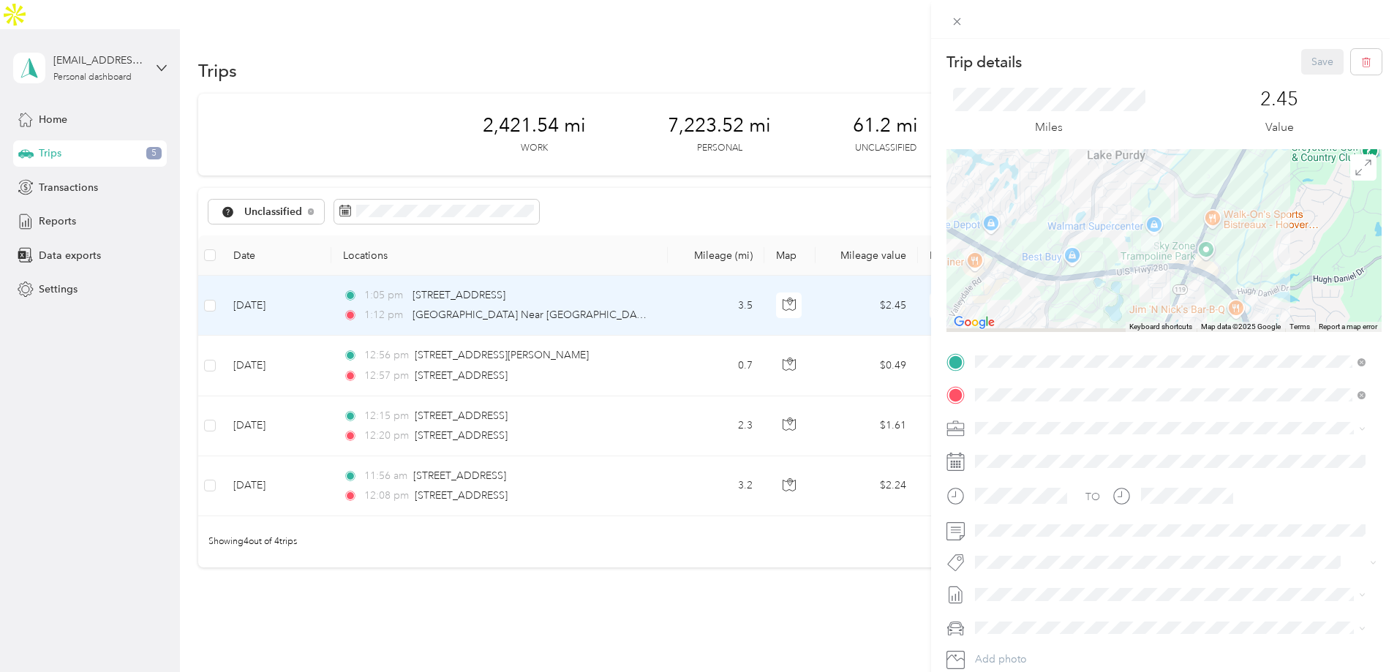
drag, startPoint x: 1260, startPoint y: 270, endPoint x: 1160, endPoint y: 243, distance: 103.8
click at [1162, 245] on div at bounding box center [1164, 240] width 435 height 183
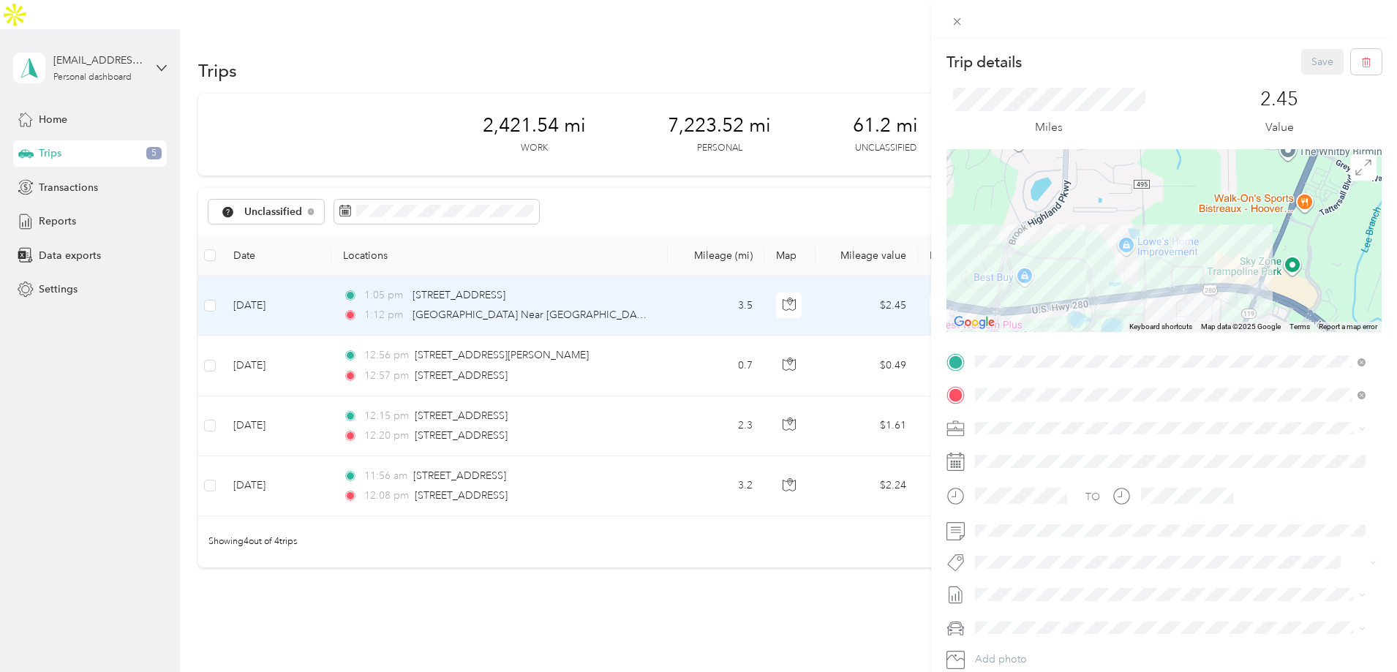
click at [380, 314] on div "Trip details Save This trip cannot be edited because it is either under review,…" at bounding box center [698, 336] width 1397 height 672
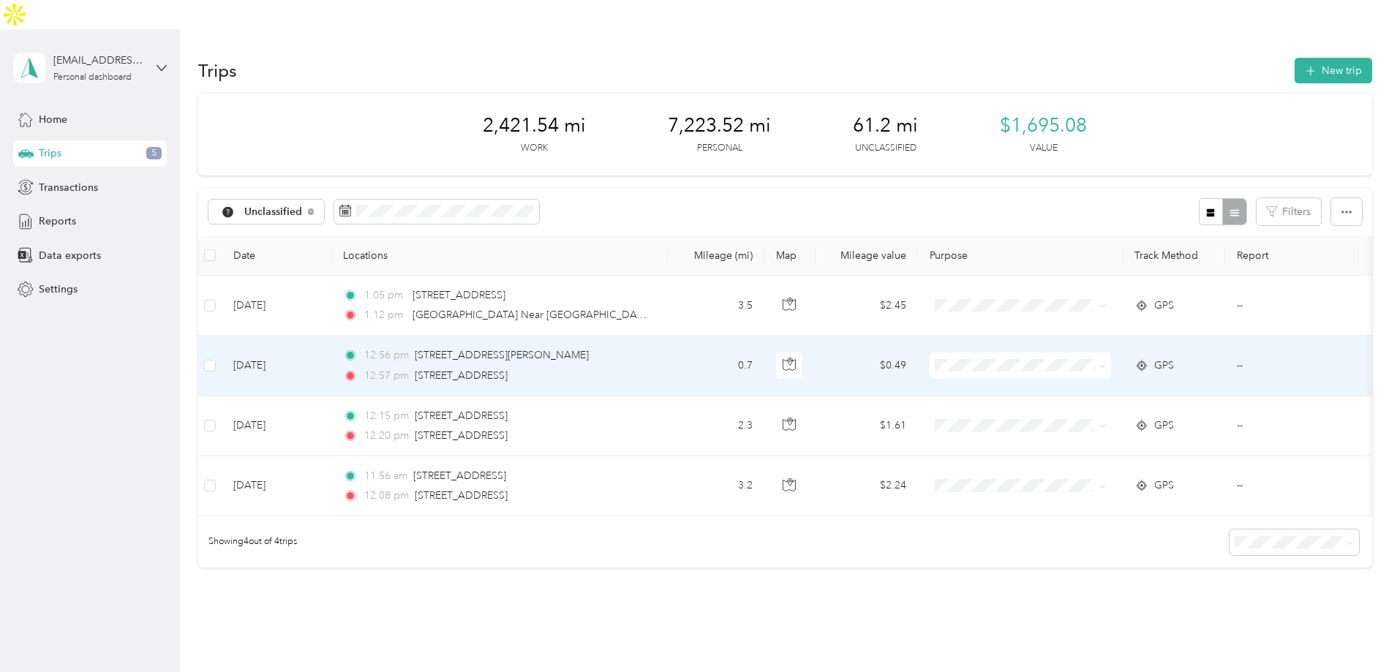
click at [331, 339] on td "[DATE]" at bounding box center [277, 366] width 110 height 60
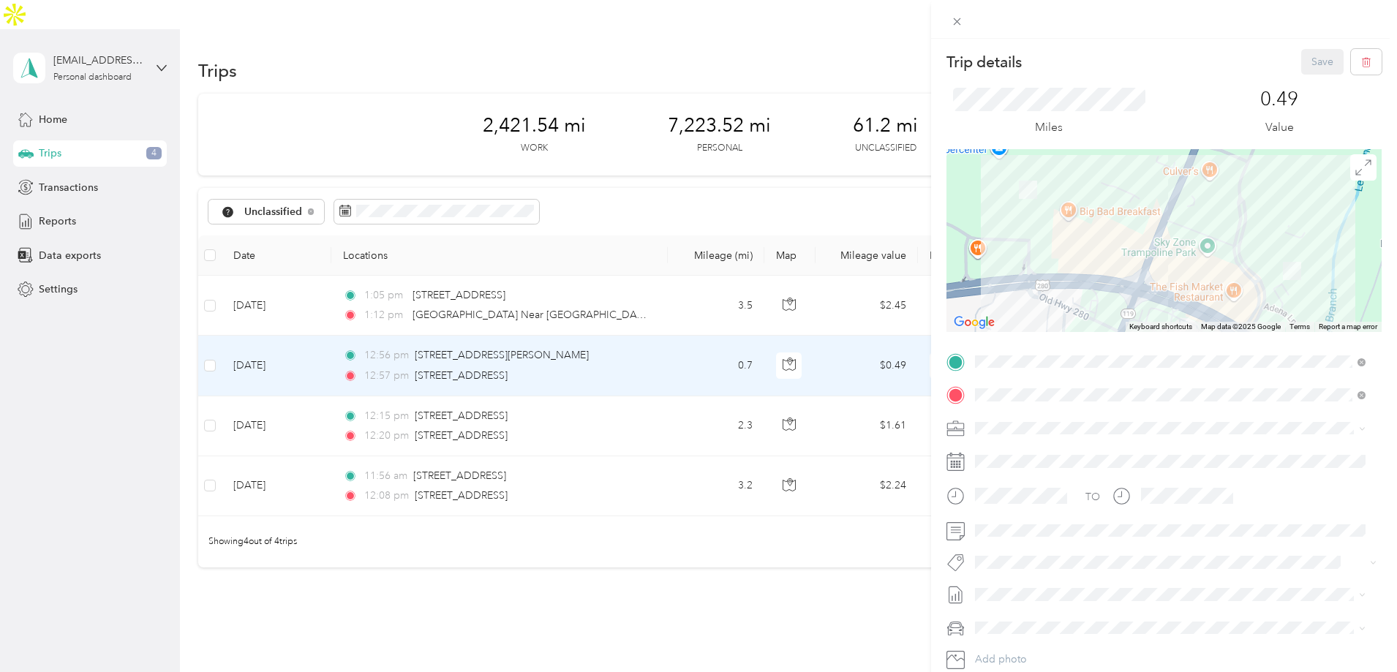
click at [382, 385] on div "Trip details Save This trip cannot be edited because it is either under review,…" at bounding box center [698, 336] width 1397 height 672
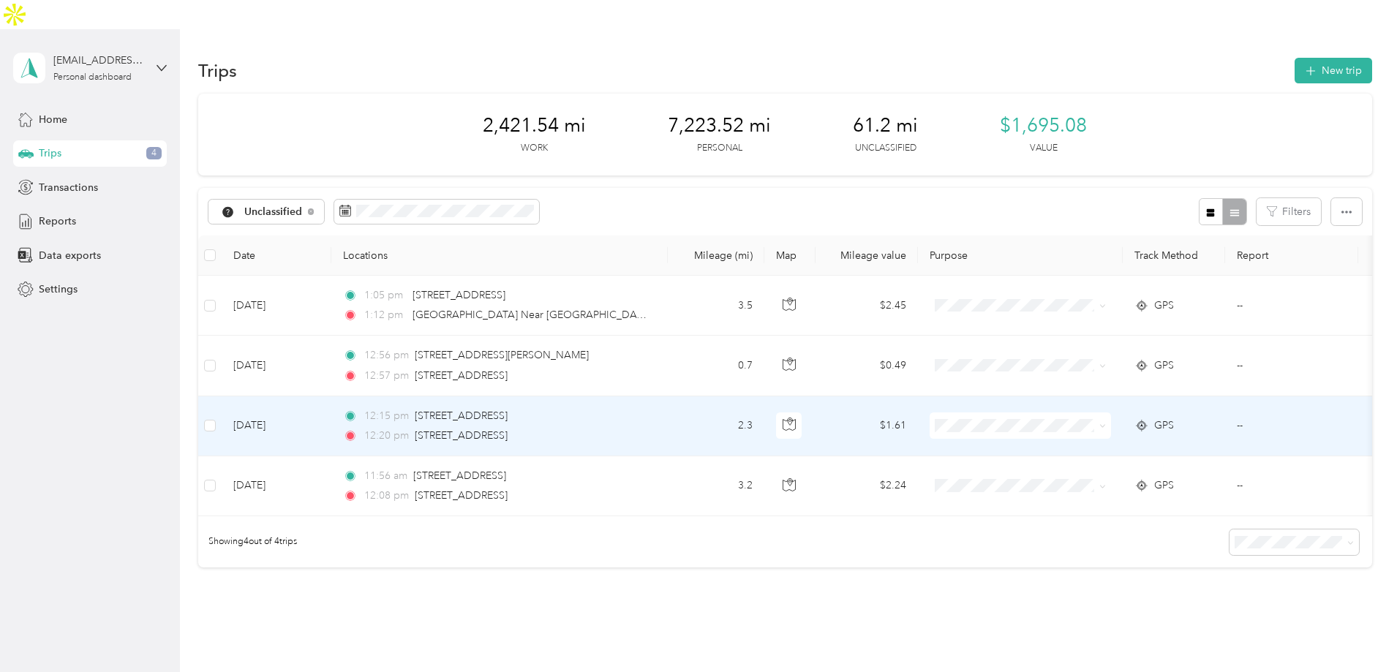
click at [331, 399] on td "[DATE]" at bounding box center [277, 426] width 110 height 60
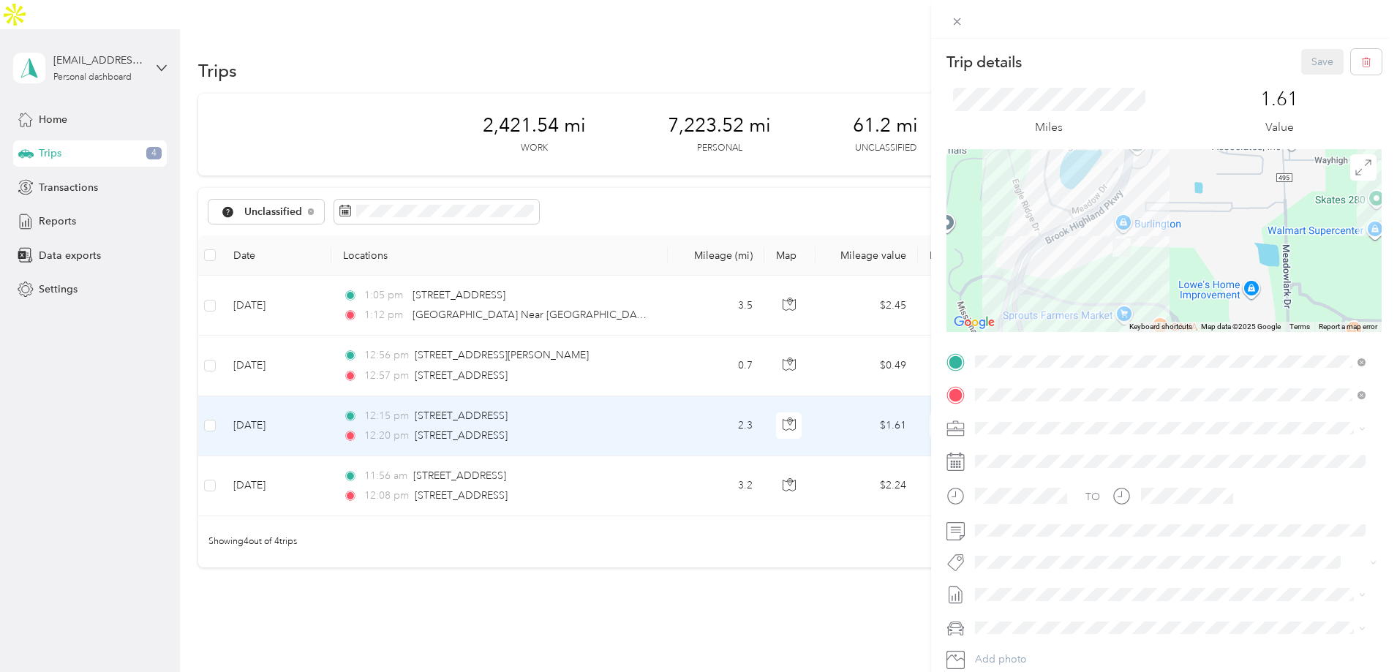
click at [364, 453] on div "Trip details Save This trip cannot be edited because it is either under review,…" at bounding box center [698, 336] width 1397 height 672
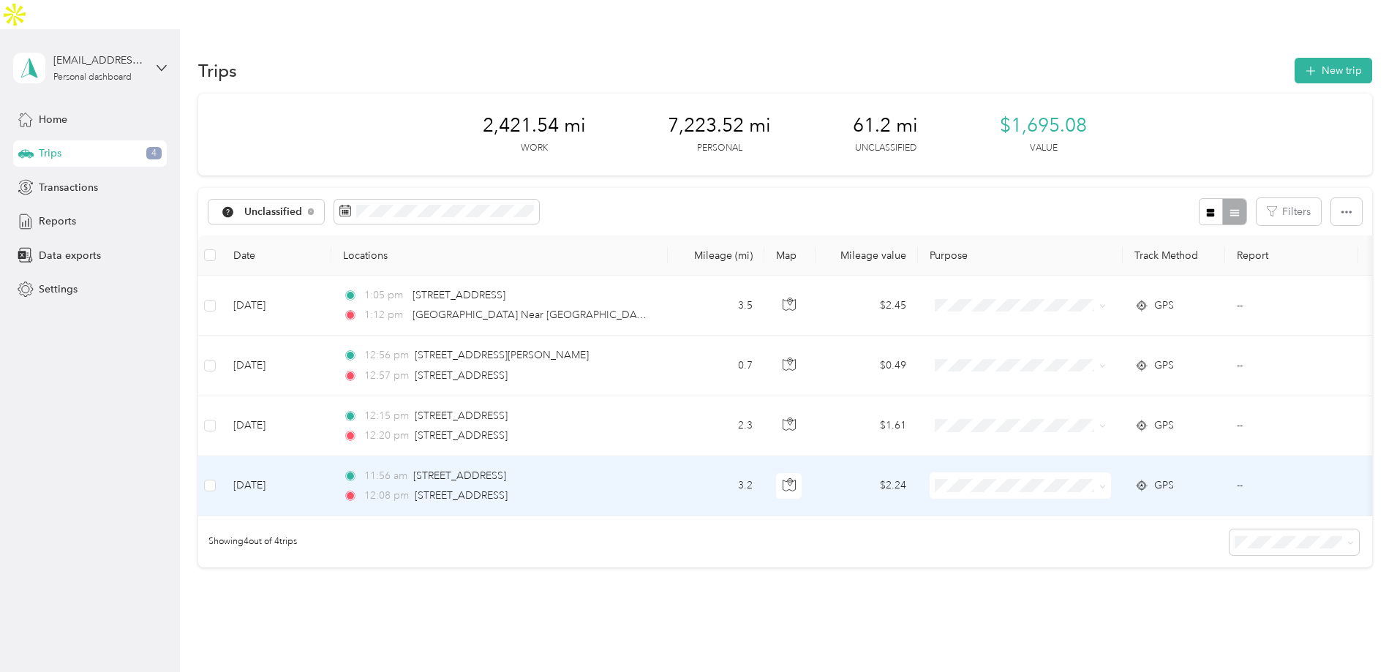
click at [331, 459] on td "[DATE]" at bounding box center [277, 486] width 110 height 60
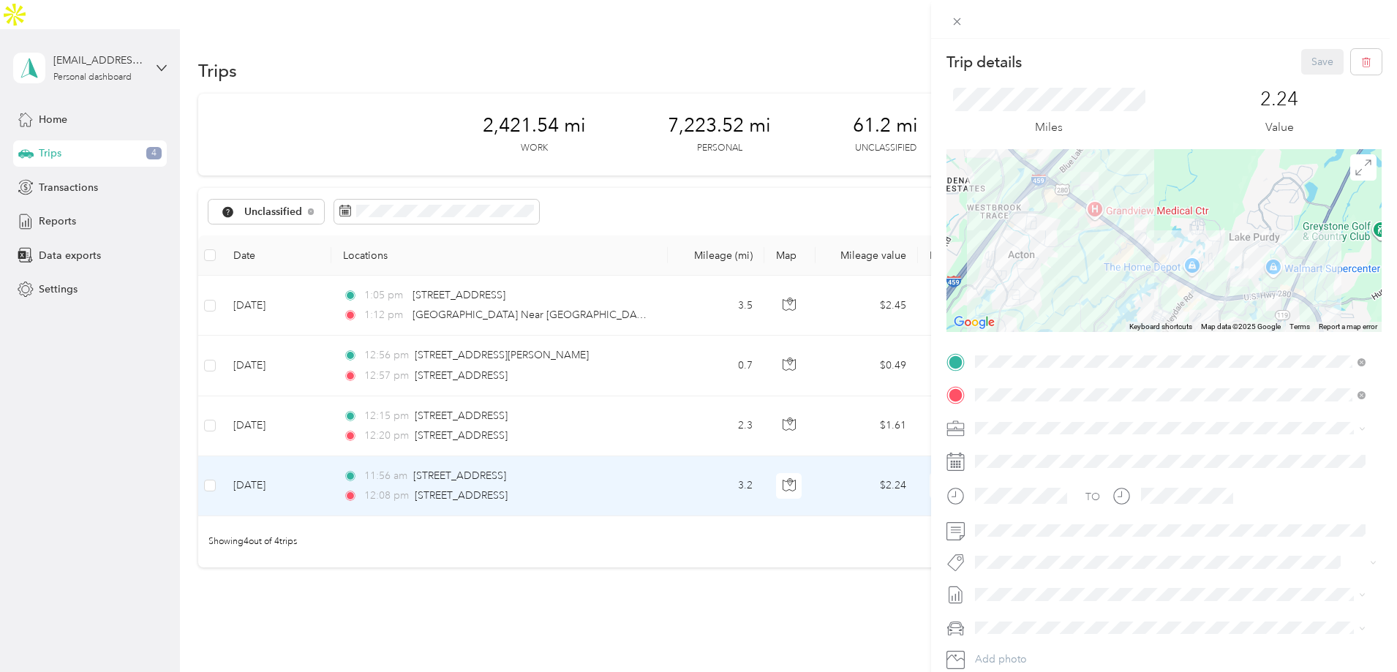
click at [312, 222] on div "Trip details Save This trip cannot be edited because it is either under review,…" at bounding box center [698, 336] width 1397 height 672
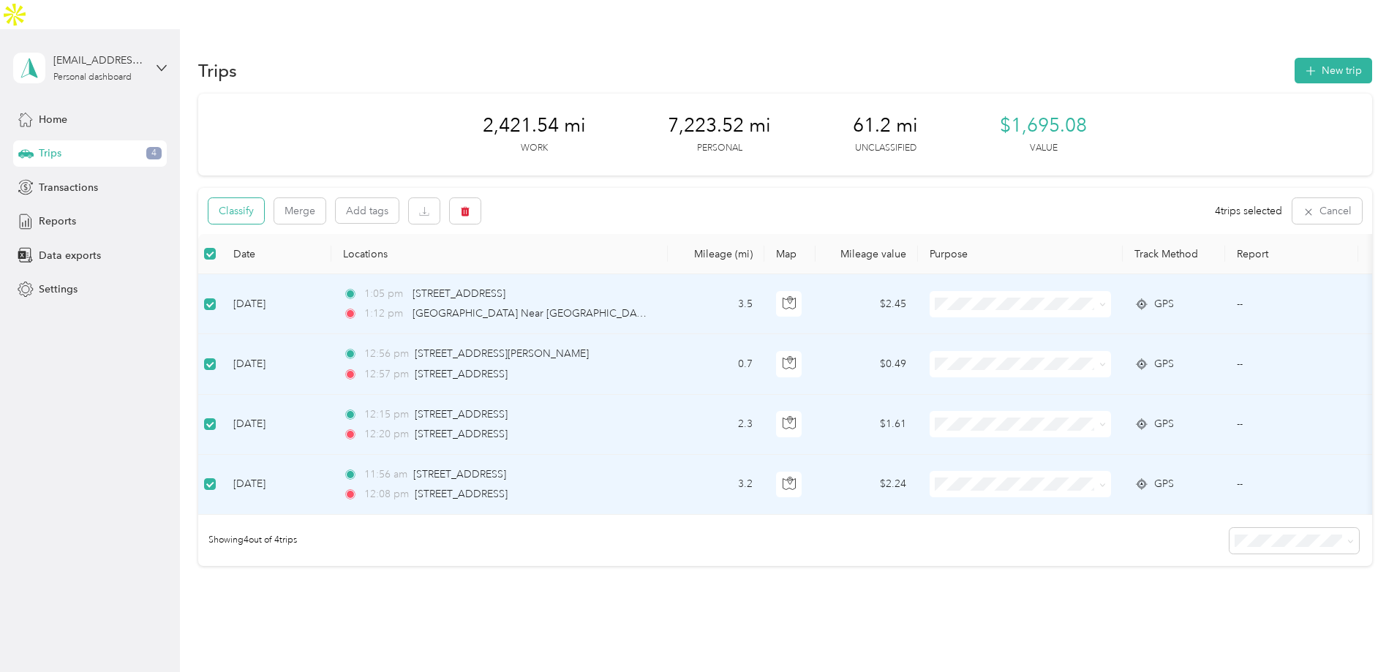
click at [264, 198] on button "Classify" at bounding box center [236, 211] width 56 height 26
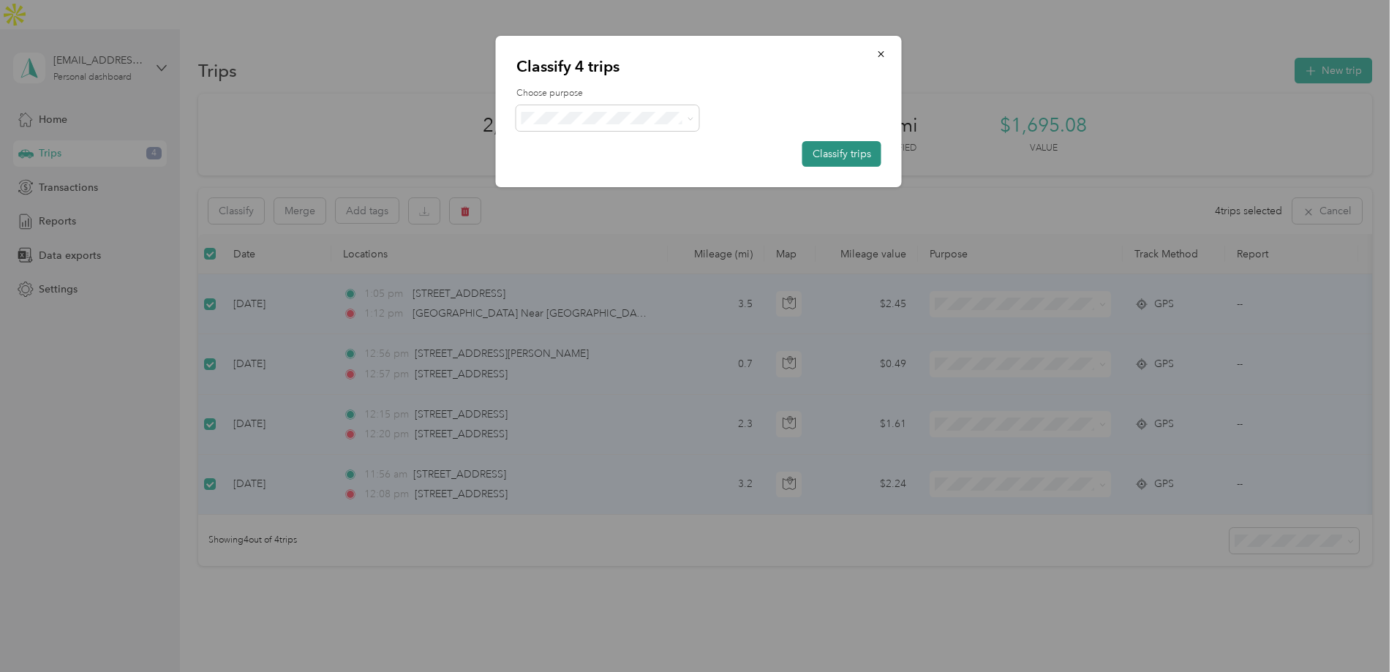
click at [805, 148] on button "Classify trips" at bounding box center [841, 154] width 79 height 26
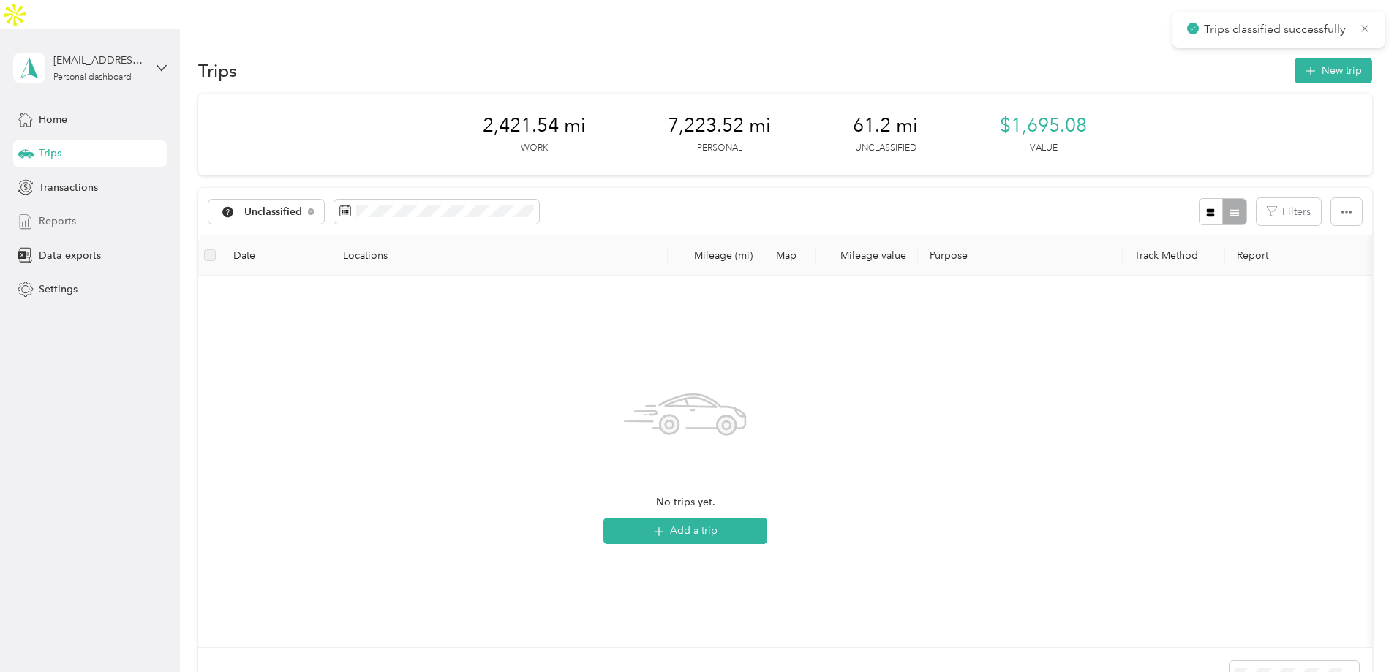
click at [57, 214] on span "Reports" at bounding box center [57, 221] width 37 height 15
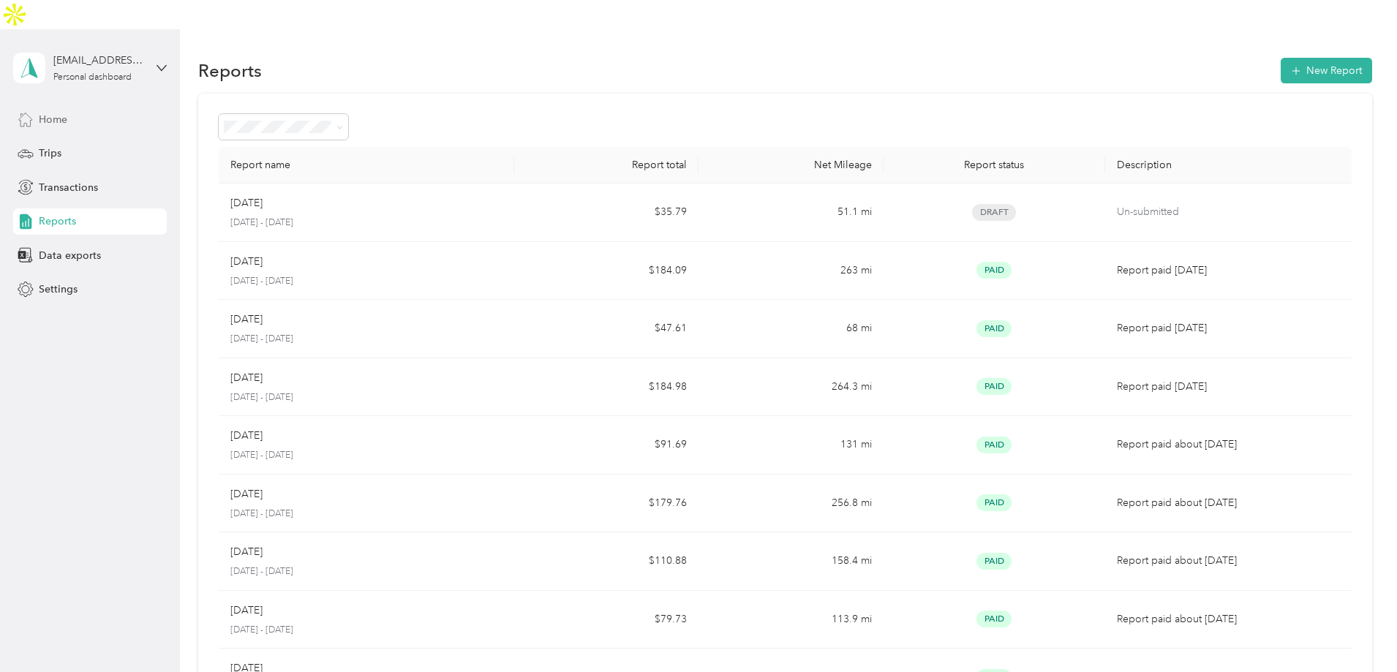
click at [52, 112] on span "Home" at bounding box center [53, 119] width 29 height 15
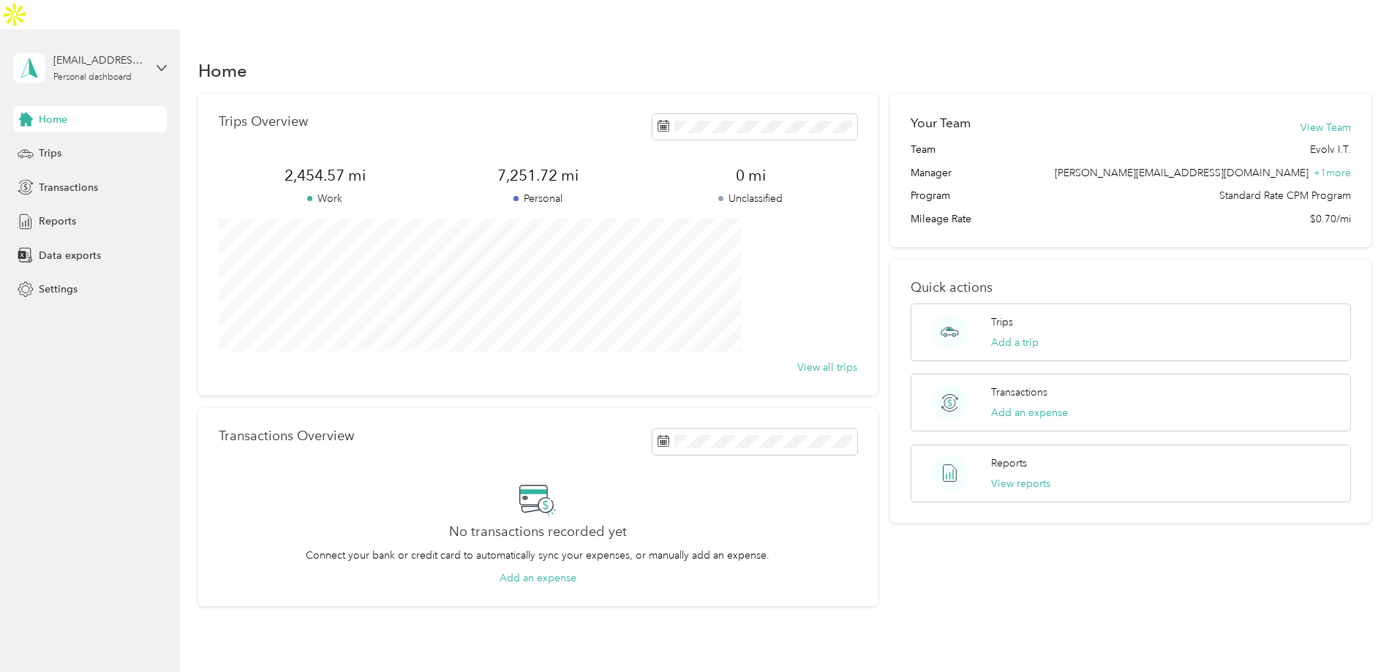
click at [413, 429] on div "Transactions Overview" at bounding box center [538, 442] width 639 height 26
